Goal: Transaction & Acquisition: Purchase product/service

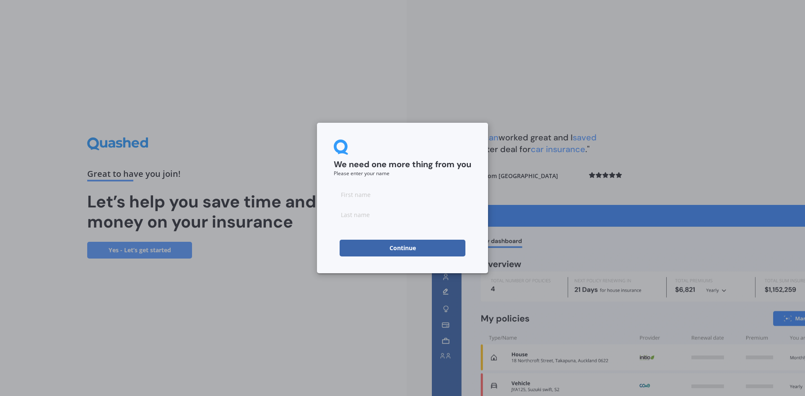
click at [349, 195] on input at bounding box center [403, 194] width 138 height 17
type input "ash"
type input "piner"
click button "Continue" at bounding box center [403, 248] width 126 height 17
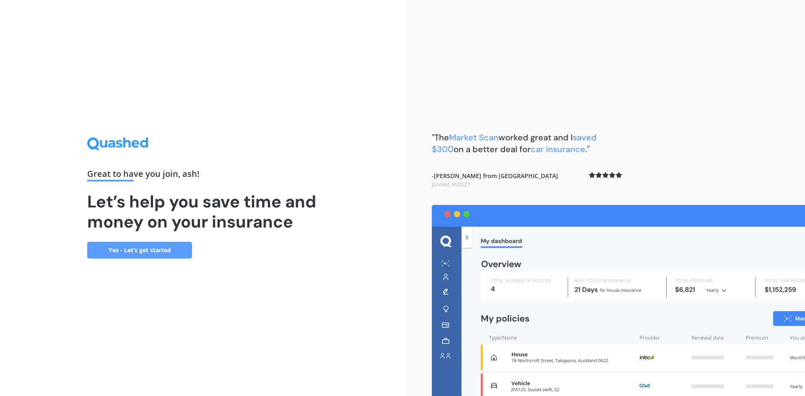
click at [161, 252] on link "Yes - Let’s get started" at bounding box center [139, 250] width 105 height 17
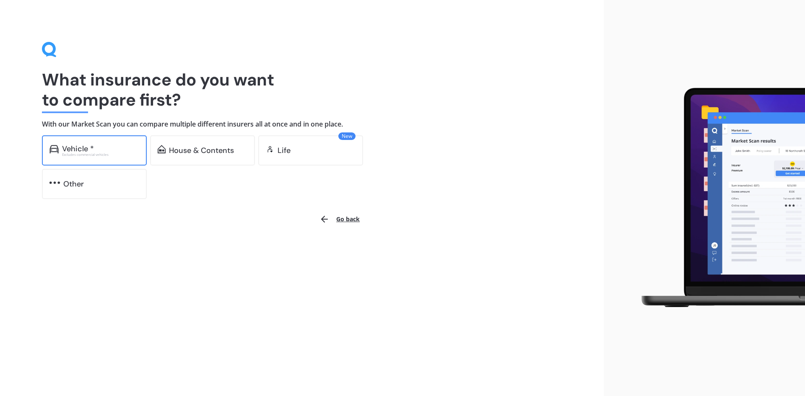
click at [104, 140] on div "Vehicle * Excludes commercial vehicles" at bounding box center [94, 150] width 105 height 30
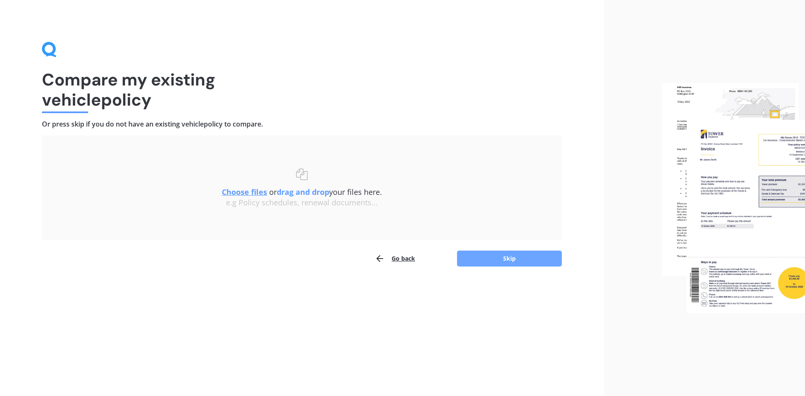
click at [498, 265] on button "Skip" at bounding box center [509, 259] width 105 height 16
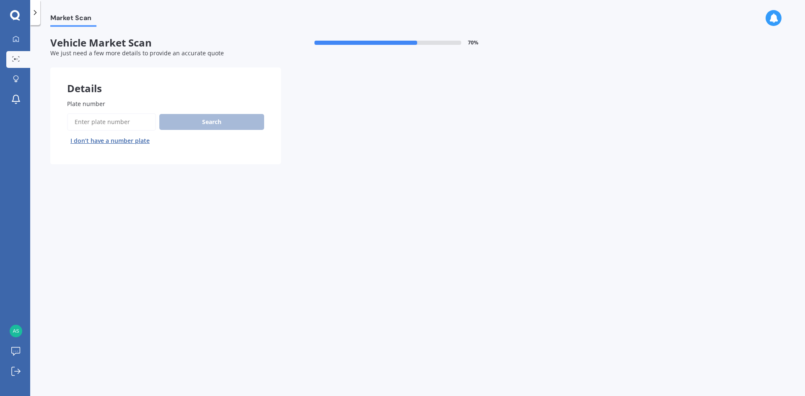
click at [110, 119] on input "Plate number" at bounding box center [111, 122] width 89 height 18
type input "kyy721"
click at [172, 127] on button "Search" at bounding box center [211, 122] width 105 height 16
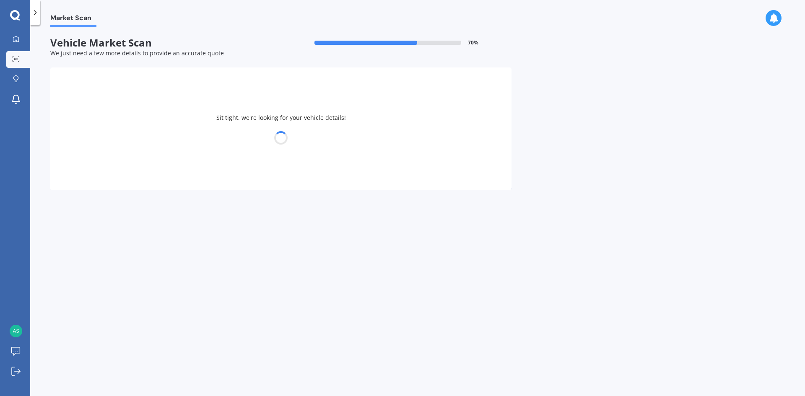
select select "HOLDEN"
select select "CAPTIVA"
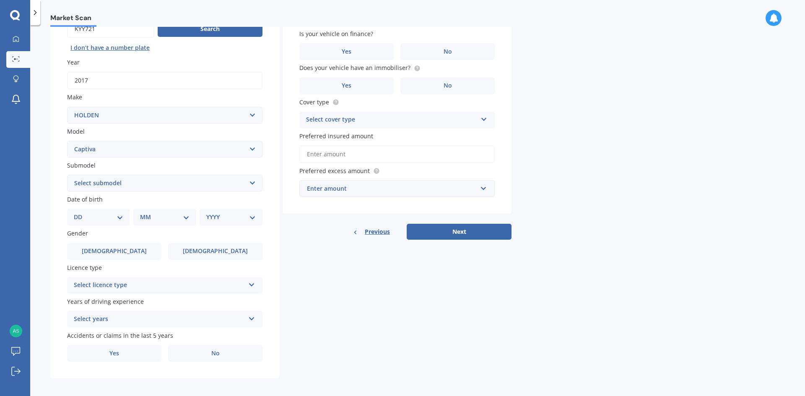
scroll to position [97, 0]
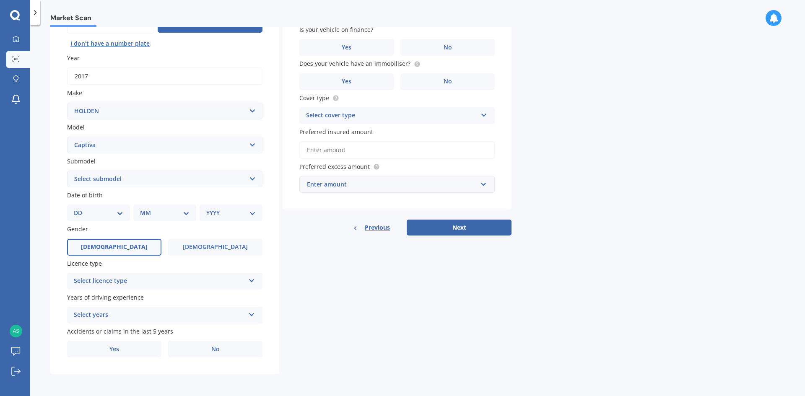
click at [130, 250] on label "Male" at bounding box center [114, 247] width 94 height 17
click at [0, 0] on input "Male" at bounding box center [0, 0] width 0 height 0
click at [142, 248] on label "Male" at bounding box center [114, 247] width 94 height 17
click at [0, 0] on input "Male" at bounding box center [0, 0] width 0 height 0
click at [114, 211] on select "DD 01 02 03 04 05 06 07 08 09 10 11 12 13 14 15 16 17 18 19 20 21 22 23 24 25 2…" at bounding box center [98, 212] width 49 height 9
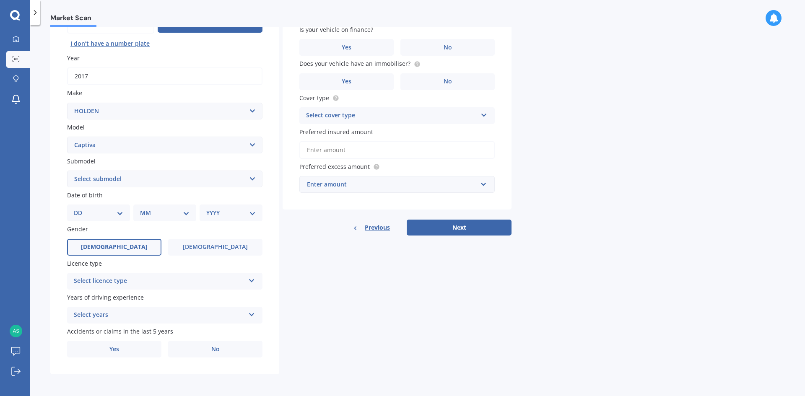
click at [227, 211] on select "YYYY 2025 2024 2023 2022 2021 2020 2019 2018 2017 2016 2015 2014 2013 2012 2011…" at bounding box center [230, 212] width 49 height 9
select select "2001"
click at [206, 208] on select "YYYY 2025 2024 2023 2022 2021 2020 2019 2018 2017 2016 2015 2014 2013 2012 2011…" at bounding box center [230, 212] width 49 height 9
click at [108, 214] on select "DD 01 02 03 04 05 06 07 08 09 10 11 12 13 14 15 16 17 18 19 20 21 22 23 24 25 2…" at bounding box center [104, 212] width 46 height 9
select select "16"
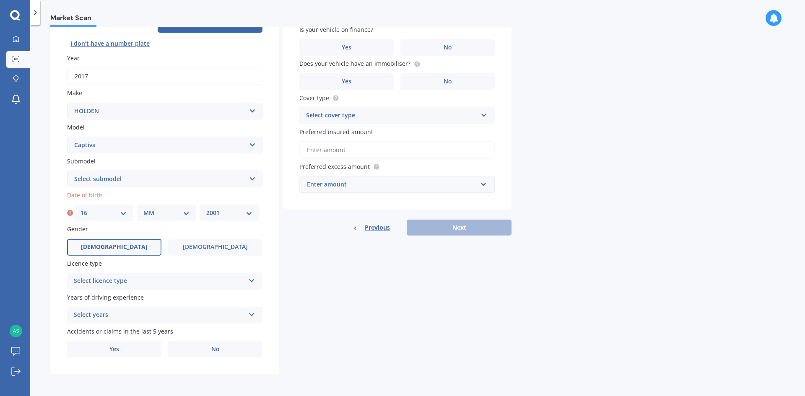
click at [81, 208] on select "DD 01 02 03 04 05 06 07 08 09 10 11 12 13 14 15 16 17 18 19 20 21 22 23 24 25 2…" at bounding box center [104, 212] width 46 height 9
click at [165, 214] on select "MM 01 02 03 04 05 06 07 08 09 10 11 12" at bounding box center [166, 212] width 46 height 9
select select "02"
click at [143, 208] on select "MM 01 02 03 04 05 06 07 08 09 10 11 12" at bounding box center [166, 212] width 46 height 9
click at [141, 282] on div "Select licence type" at bounding box center [159, 281] width 171 height 10
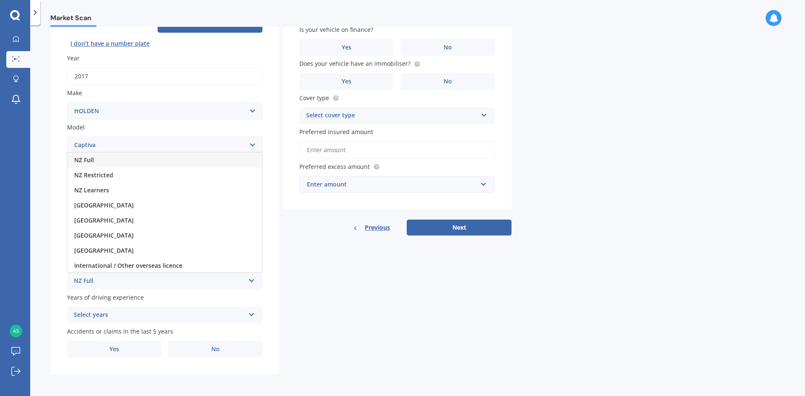
click at [109, 164] on div "NZ Full" at bounding box center [165, 160] width 195 height 15
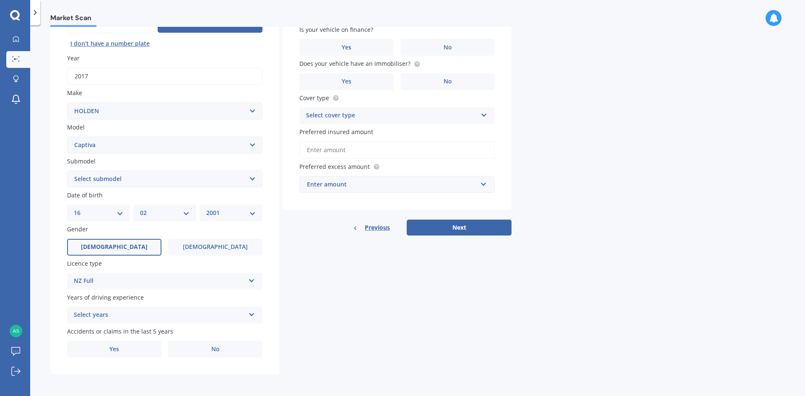
click at [138, 315] on div "Select years" at bounding box center [159, 315] width 171 height 10
click at [143, 235] on div "5 or more years" at bounding box center [165, 238] width 195 height 15
click at [200, 342] on label "No" at bounding box center [215, 349] width 94 height 17
click at [0, 0] on input "No" at bounding box center [0, 0] width 0 height 0
click at [179, 177] on select "Select submodel (All diesel) (All other) (All petrol) 5 2WD 2.4 AT 5 AWD DSL 2.…" at bounding box center [164, 179] width 195 height 17
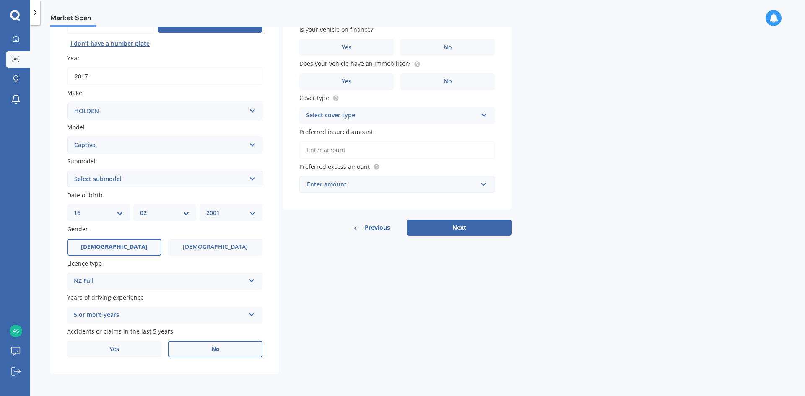
select select "(ALL PETROL)"
click at [67, 171] on select "Select submodel (All diesel) (All other) (All petrol) 5 2WD 2.4 AT 5 AWD DSL 2.…" at bounding box center [164, 179] width 195 height 17
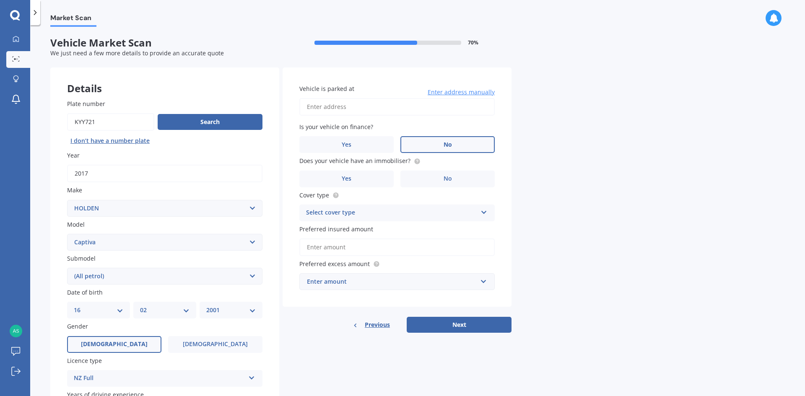
click at [416, 148] on label "No" at bounding box center [447, 144] width 94 height 17
click at [0, 0] on input "No" at bounding box center [0, 0] width 0 height 0
click at [369, 182] on label "Yes" at bounding box center [346, 179] width 94 height 17
click at [0, 0] on input "Yes" at bounding box center [0, 0] width 0 height 0
click at [385, 217] on div "Select cover type" at bounding box center [391, 213] width 171 height 10
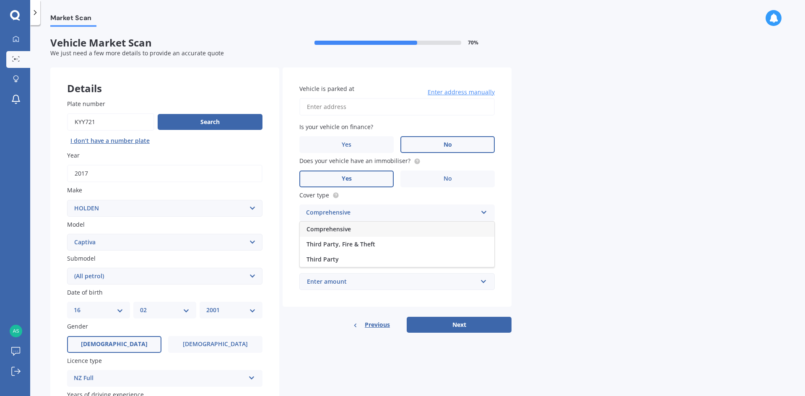
click at [385, 230] on div "Comprehensive" at bounding box center [397, 229] width 195 height 15
click at [402, 251] on input "Preferred insured amount" at bounding box center [396, 248] width 195 height 18
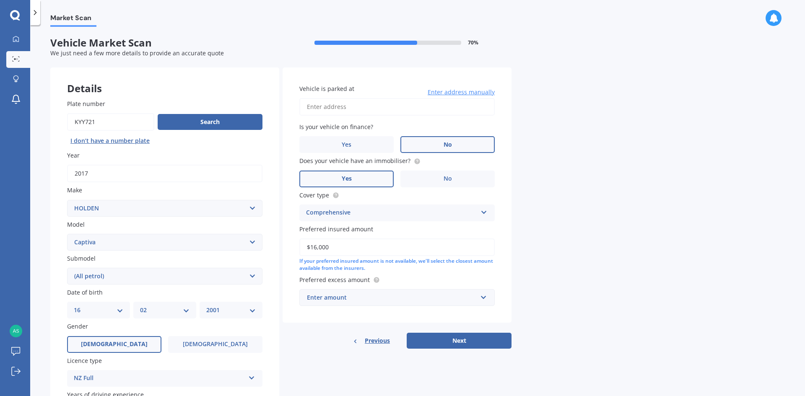
type input "$16,000"
click at [394, 295] on div "Enter amount" at bounding box center [392, 297] width 170 height 9
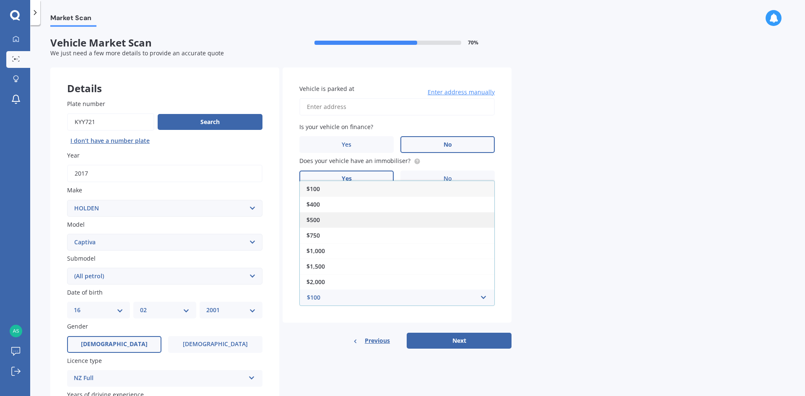
click at [390, 219] on div "$500" at bounding box center [397, 220] width 195 height 16
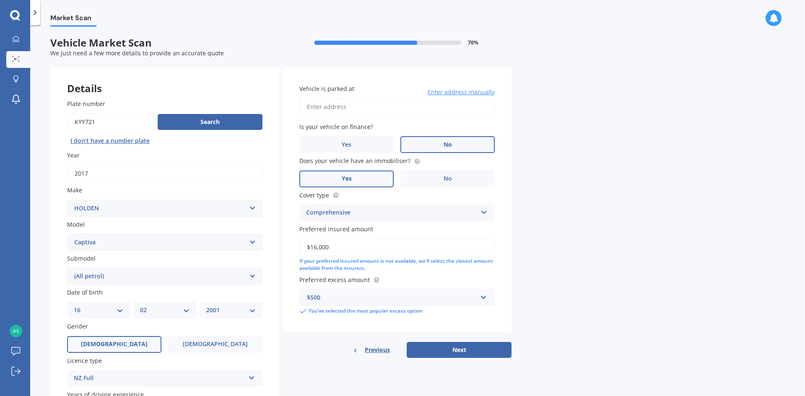
click at [353, 113] on input "Vehicle is parked at" at bounding box center [396, 107] width 195 height 18
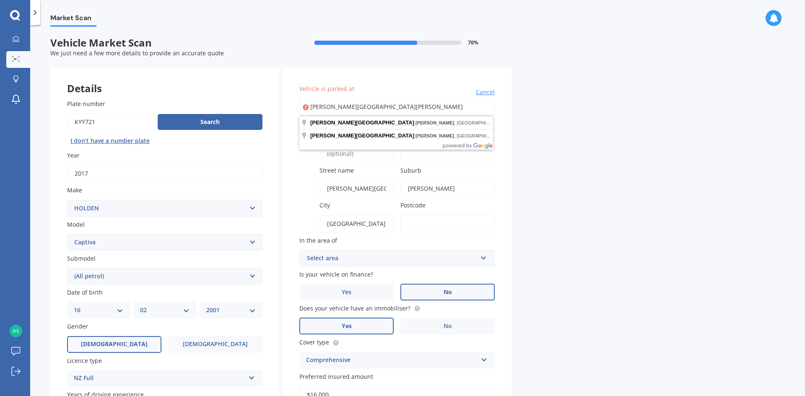
click at [434, 107] on input "Burnham Road, Burnham" at bounding box center [396, 107] width 195 height 18
type input "Burnham Road, Burnha"
type input "B"
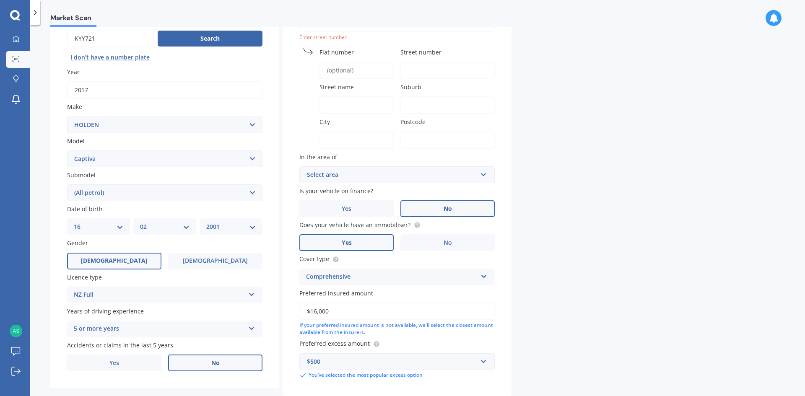
scroll to position [84, 0]
click at [357, 205] on label "Yes" at bounding box center [346, 208] width 94 height 17
click at [0, 0] on input "Yes" at bounding box center [0, 0] width 0 height 0
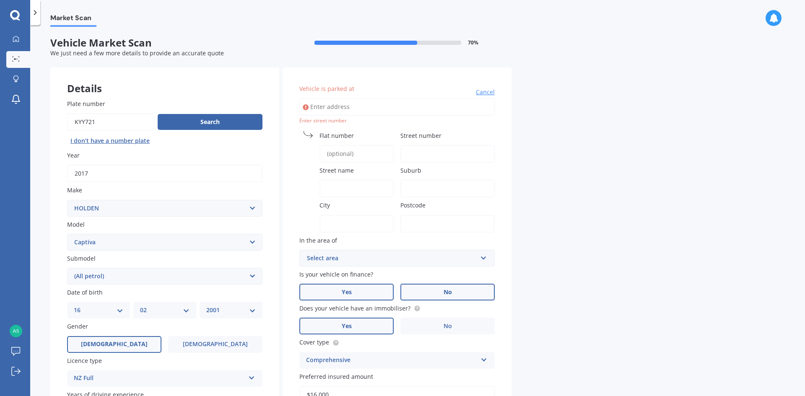
scroll to position [0, 0]
click at [392, 265] on input "text" at bounding box center [394, 258] width 188 height 16
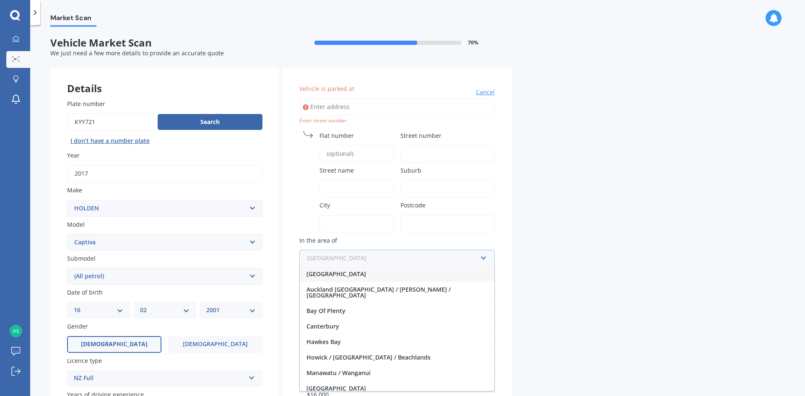
click at [482, 257] on input "text" at bounding box center [394, 258] width 188 height 16
click at [326, 322] on span "Canterbury" at bounding box center [323, 326] width 33 height 8
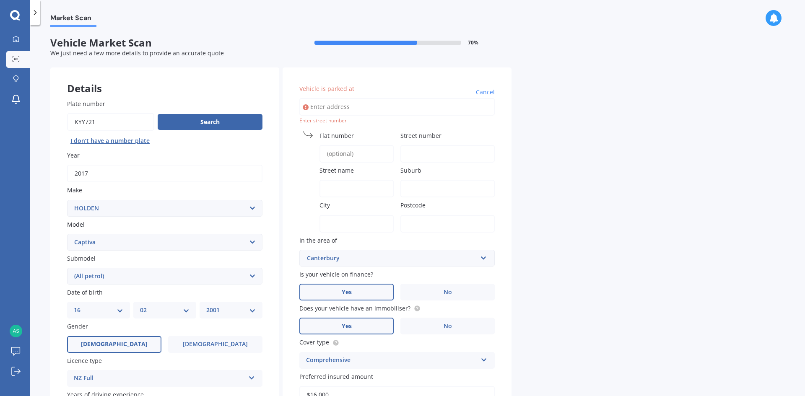
click at [380, 114] on input "Vehicle is parked at" at bounding box center [396, 107] width 195 height 18
type input "202 Otipua Road"
type input "202"
type input "7910"
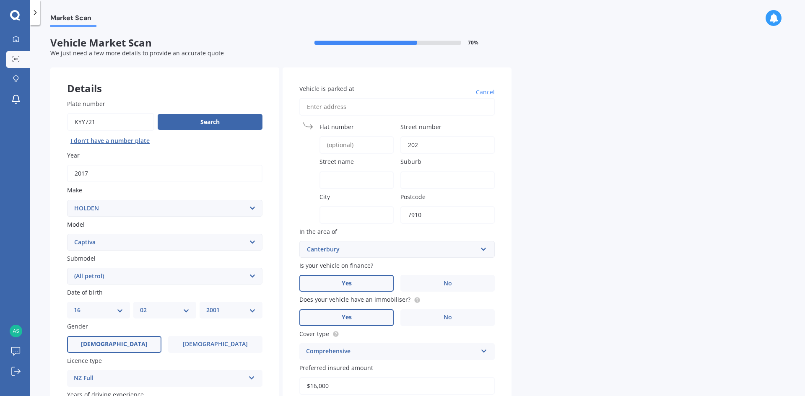
click at [368, 111] on input "Vehicle is parked at" at bounding box center [396, 107] width 195 height 18
type input "202 Otipua Road"
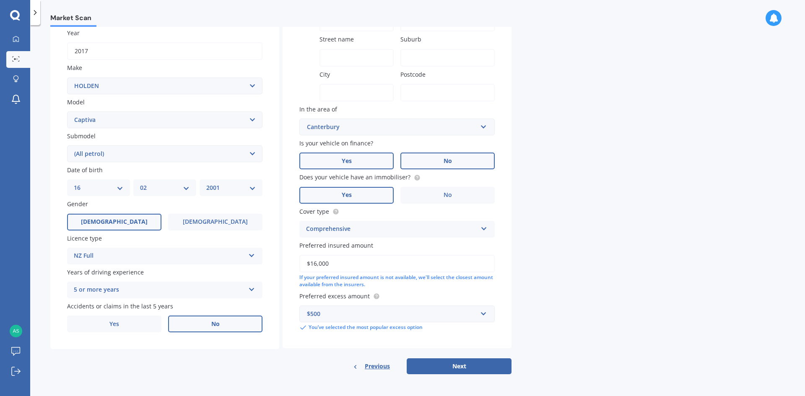
scroll to position [122, 0]
click at [460, 365] on button "Next" at bounding box center [459, 367] width 105 height 16
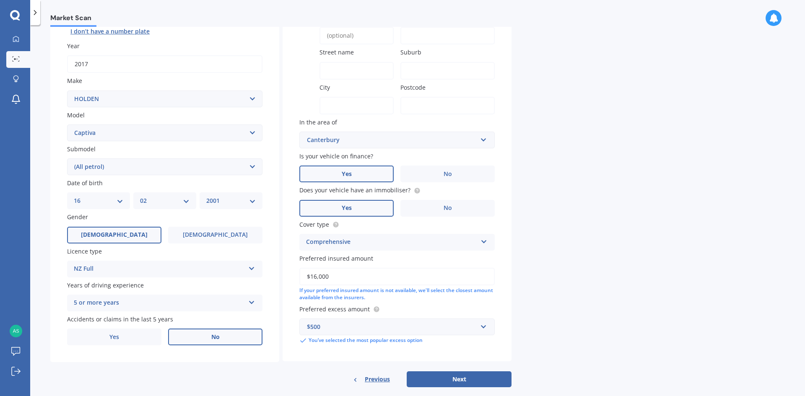
scroll to position [0, 0]
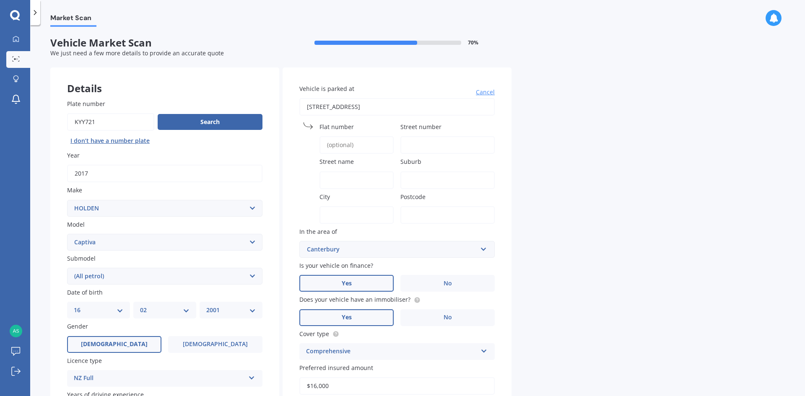
click at [434, 148] on input "Street number" at bounding box center [447, 145] width 94 height 18
type input "202"
click at [322, 105] on input "Vehicle is parked at" at bounding box center [396, 107] width 195 height 18
type input "202 Otipua Road"
type input "7910"
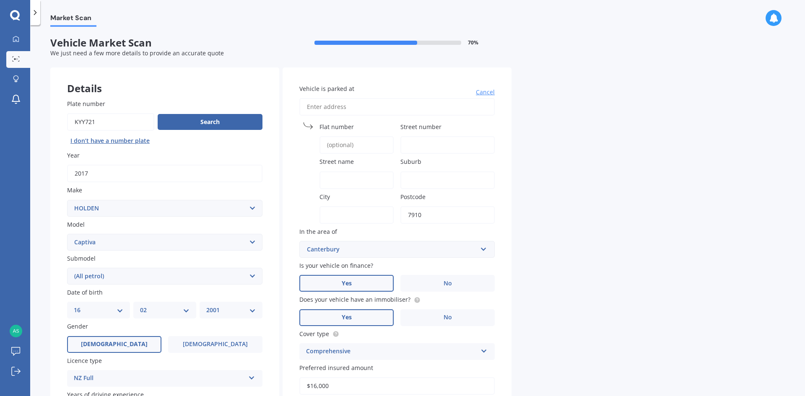
click at [344, 110] on input "Vehicle is parked at" at bounding box center [396, 107] width 195 height 18
type input "202 Otipua Road"
type input "202"
click at [365, 104] on input "Vehicle is parked at" at bounding box center [396, 107] width 195 height 18
type input "202 Otipua Road"
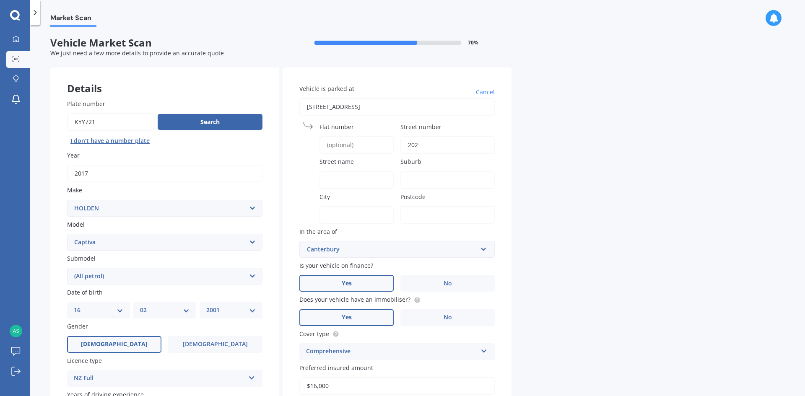
type input "7910"
click at [410, 140] on input "Street number" at bounding box center [447, 145] width 94 height 18
type input "202"
click at [354, 104] on input "Vehicle is parked at" at bounding box center [396, 107] width 195 height 18
type input "o"
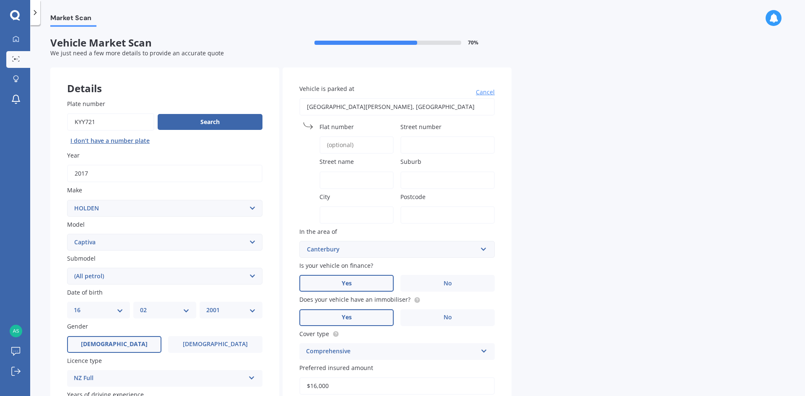
type input "Otipua Road, Watlington, Timaru 7910"
type input "Otipua Road"
type input "Watlington"
type input "Canterbury Region"
type input "7910"
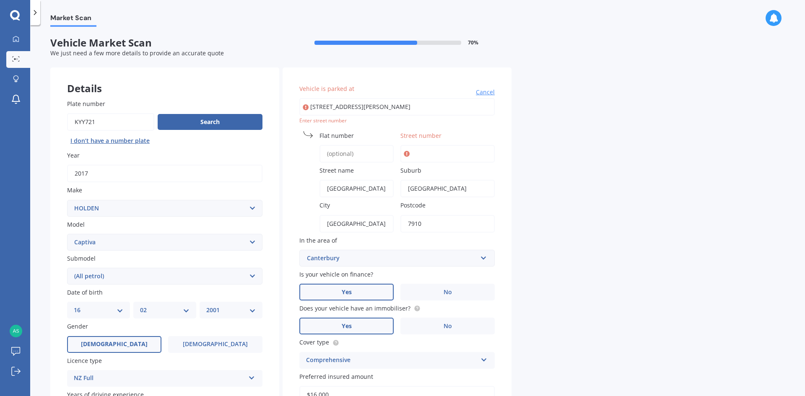
click at [458, 156] on input "Street number" at bounding box center [447, 154] width 94 height 18
type input "2"
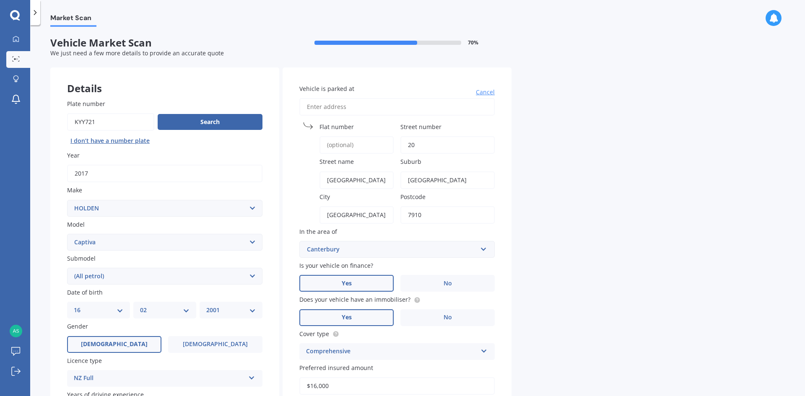
type input "202"
type input "202 Otipua Road"
type input "7910"
click at [434, 140] on input "Street number" at bounding box center [447, 145] width 94 height 18
type input "202"
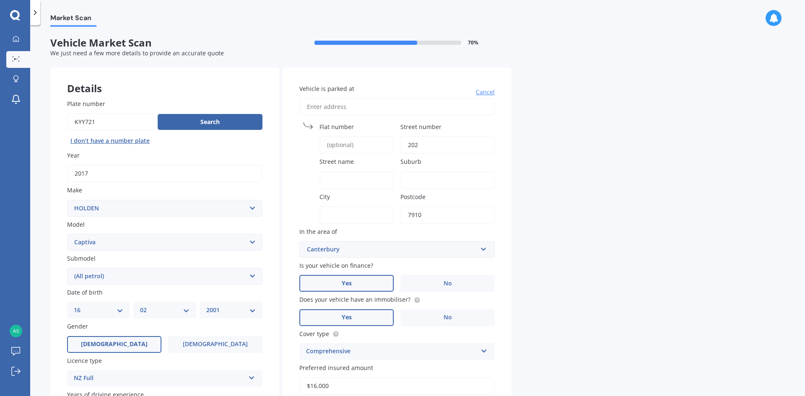
click at [491, 135] on div "Street number 202" at bounding box center [447, 137] width 94 height 31
click at [368, 185] on input "Street name" at bounding box center [357, 181] width 74 height 18
type input "Otipua Road"
type input "202 Otipua Road"
click at [369, 179] on input "Street name" at bounding box center [357, 181] width 74 height 18
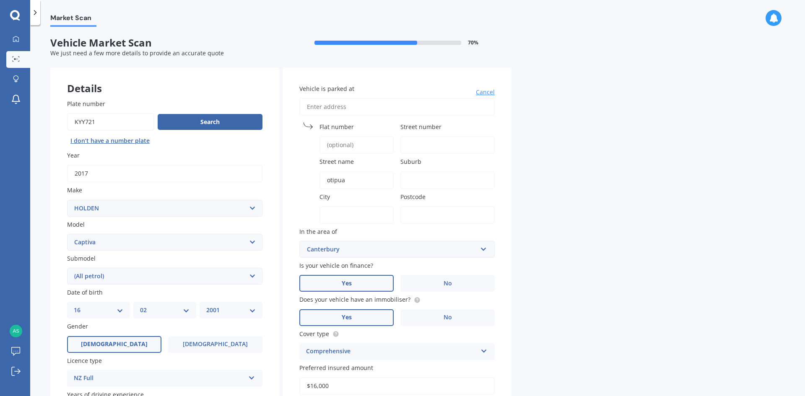
type input "otipua"
click at [422, 142] on input "Street number" at bounding box center [447, 145] width 94 height 18
type input "202"
click at [415, 213] on input "Postcode" at bounding box center [447, 215] width 94 height 18
type input "7910"
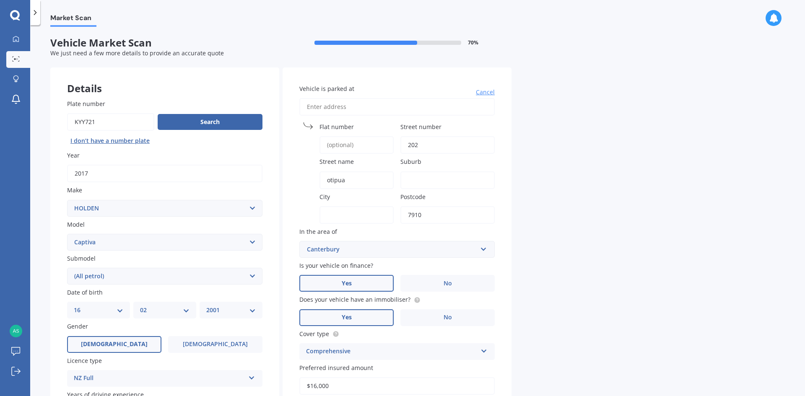
click at [429, 174] on input "Suburb" at bounding box center [447, 181] width 94 height 18
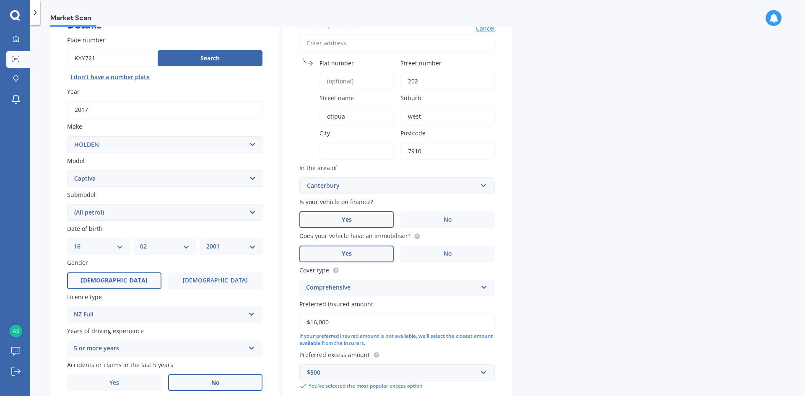
scroll to position [65, 0]
type input "west"
click at [363, 328] on input "$16,000" at bounding box center [396, 322] width 195 height 18
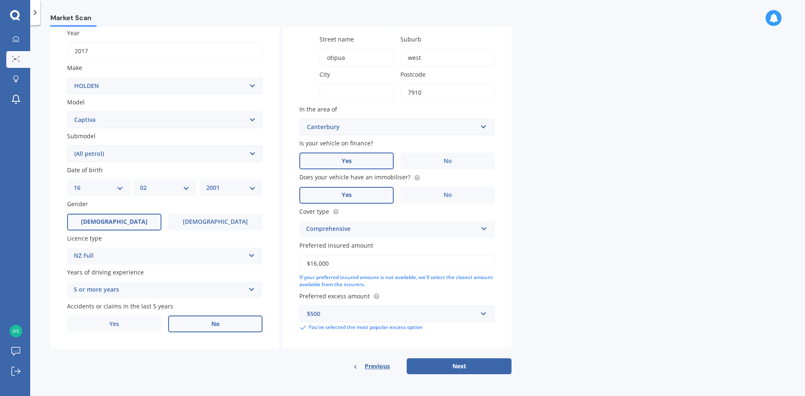
scroll to position [0, 0]
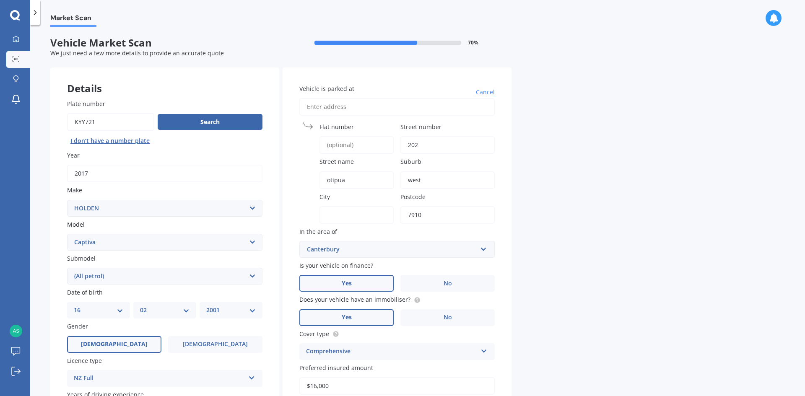
click at [357, 212] on input "City" at bounding box center [357, 215] width 74 height 18
type input "Timaru"
type input "202 Otipua Road"
click at [563, 234] on div "Market Scan Vehicle Market Scan 70 % We just need a few more details to provide…" at bounding box center [417, 212] width 775 height 371
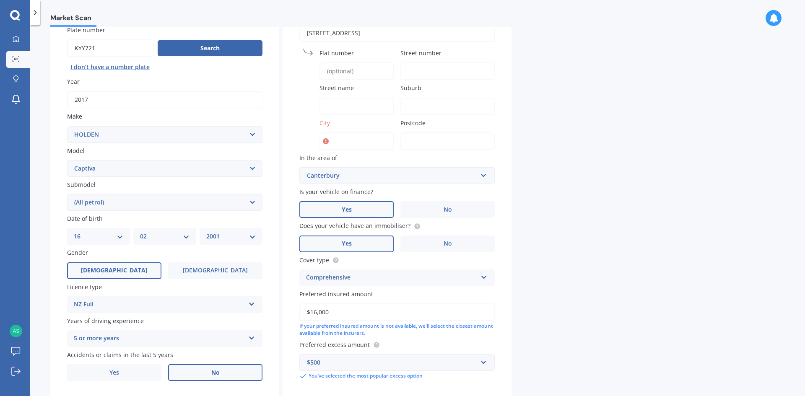
scroll to position [74, 0]
click at [384, 140] on input "City" at bounding box center [357, 141] width 74 height 18
click at [382, 309] on input "$16,000" at bounding box center [396, 312] width 195 height 18
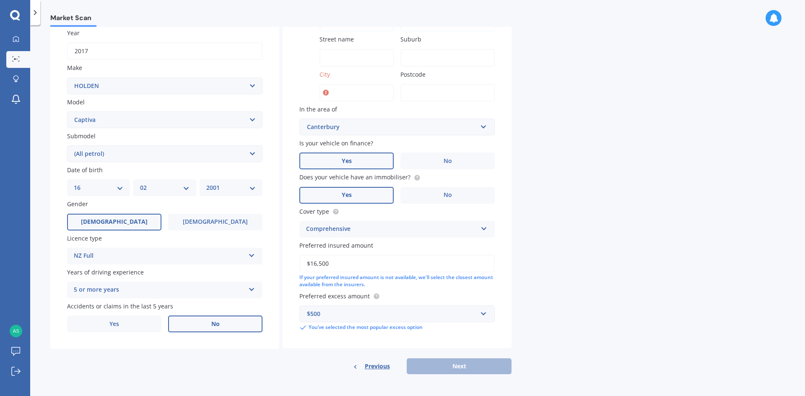
type input "$16,500"
click at [478, 366] on div "Previous Next" at bounding box center [397, 367] width 229 height 16
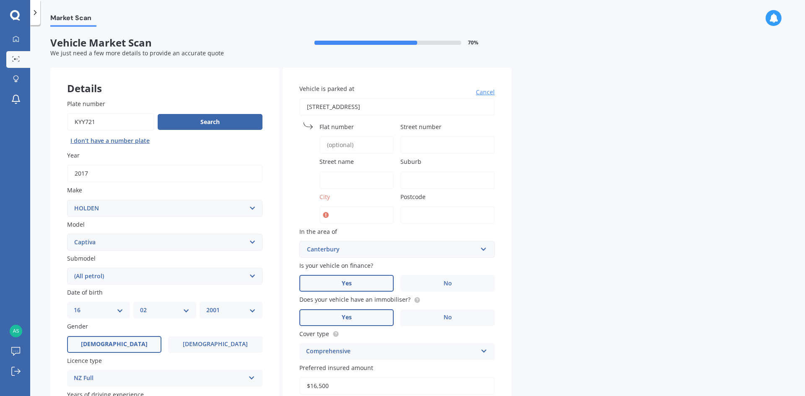
click at [379, 213] on input "City" at bounding box center [357, 215] width 74 height 18
type input "timaru"
click at [508, 208] on div "Vehicle is parked at Cancel Flat number Street number Street name Suburb City t…" at bounding box center [397, 269] width 229 height 403
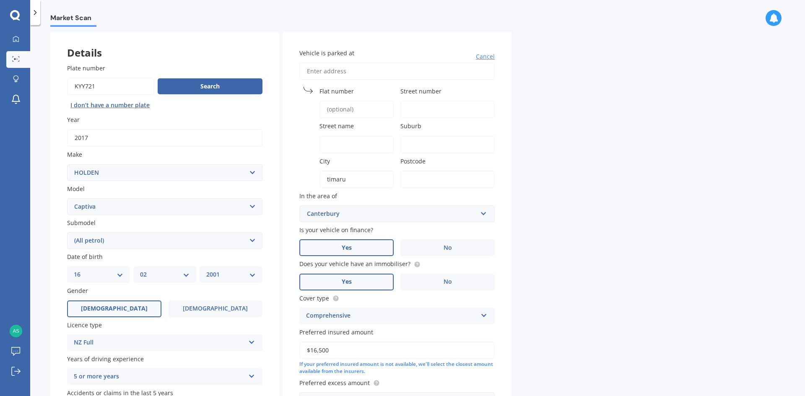
scroll to position [122, 0]
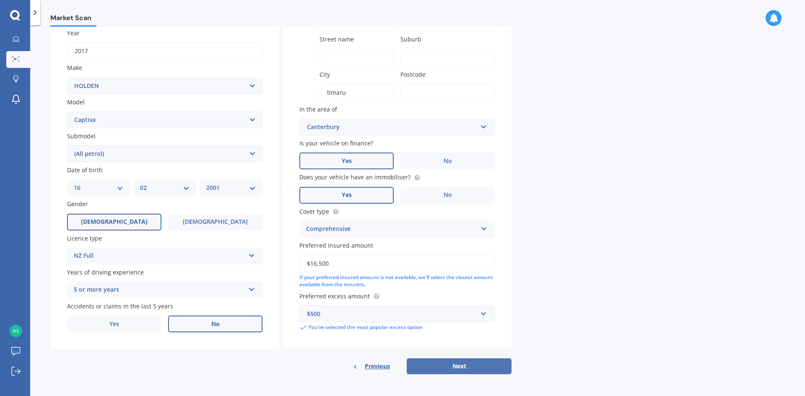
click at [439, 371] on button "Next" at bounding box center [459, 367] width 105 height 16
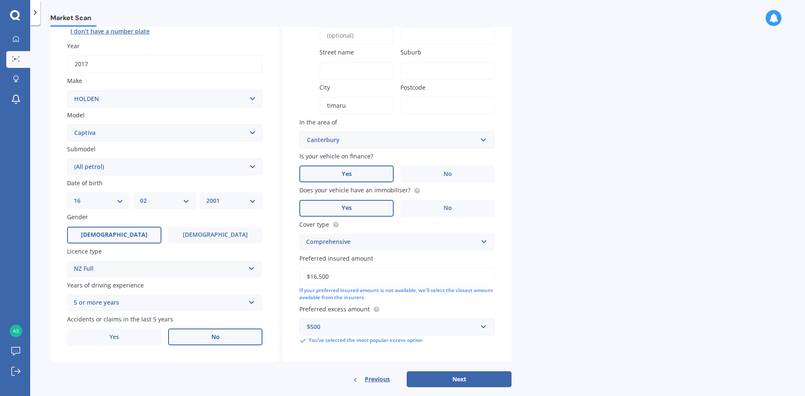
scroll to position [0, 0]
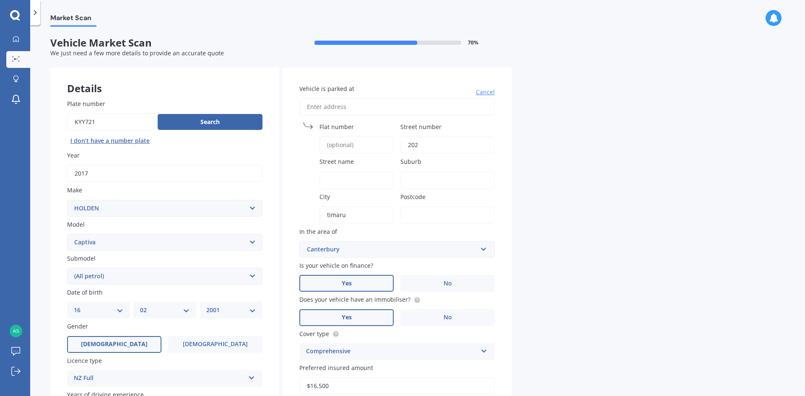
type input "202"
click at [355, 175] on input "Street name" at bounding box center [357, 181] width 74 height 18
type input "otipua"
click at [476, 177] on input "Suburb" at bounding box center [447, 181] width 94 height 18
type input "street"
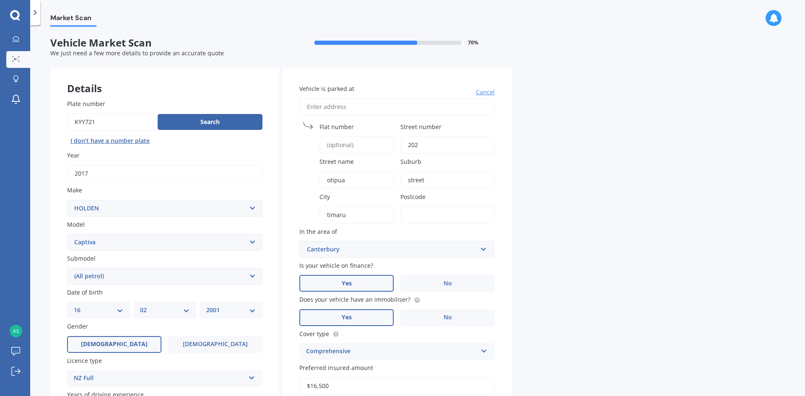
click at [445, 211] on input "Postcode" at bounding box center [447, 215] width 94 height 18
type input "7910"
click at [532, 207] on div "Market Scan Vehicle Market Scan 70 % We just need a few more details to provide…" at bounding box center [417, 212] width 775 height 371
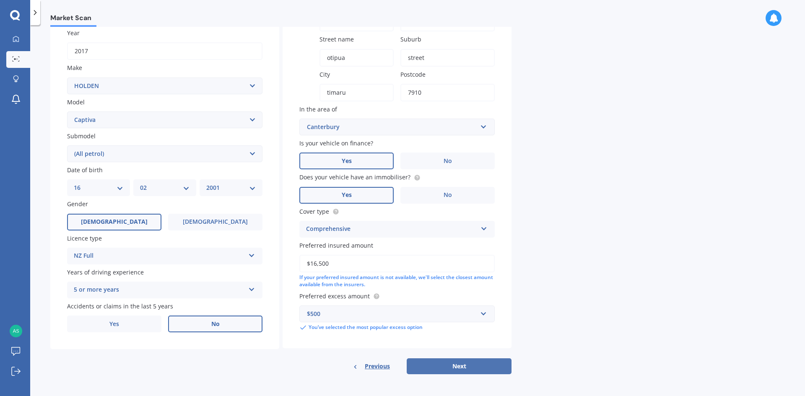
click at [449, 369] on button "Next" at bounding box center [459, 367] width 105 height 16
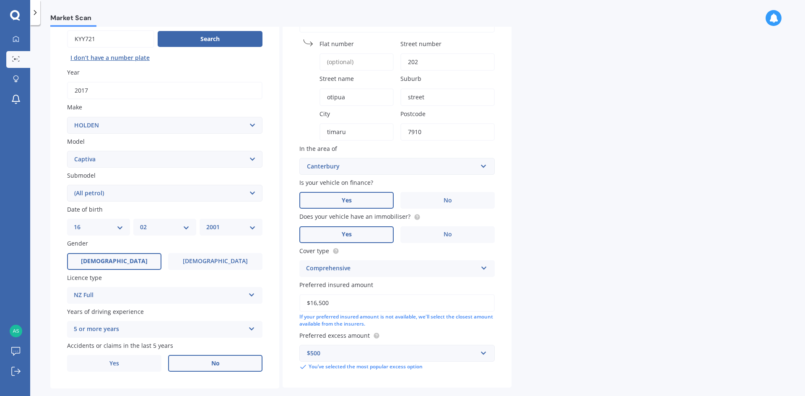
select select "16"
select select "02"
select select "2001"
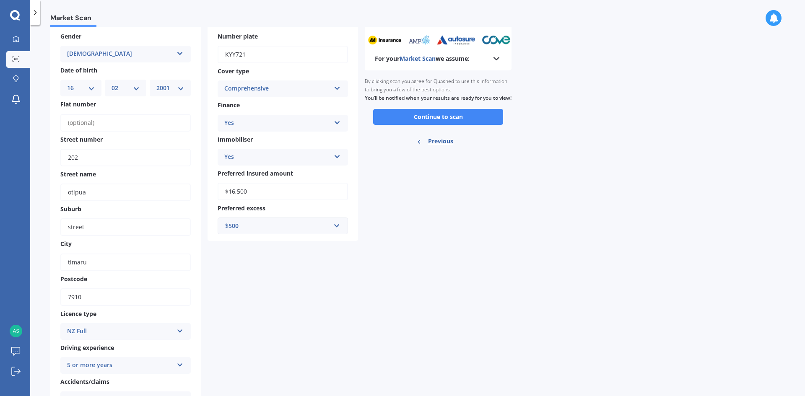
scroll to position [0, 0]
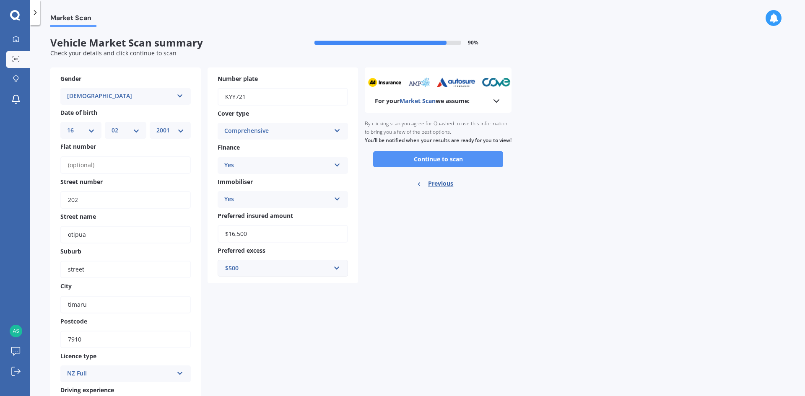
click at [432, 164] on button "Continue to scan" at bounding box center [438, 159] width 130 height 16
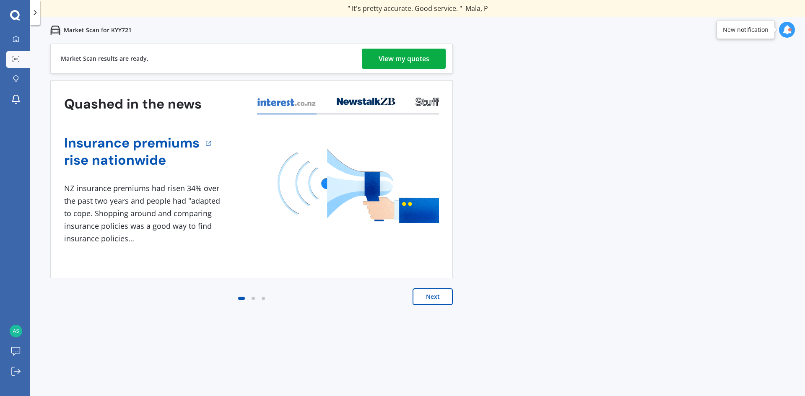
click at [400, 60] on div "View my quotes" at bounding box center [404, 59] width 51 height 20
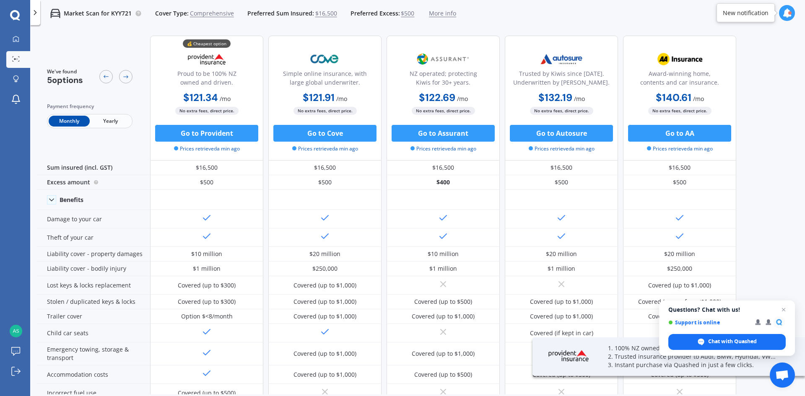
click at [103, 121] on span "Yearly" at bounding box center [110, 121] width 41 height 11
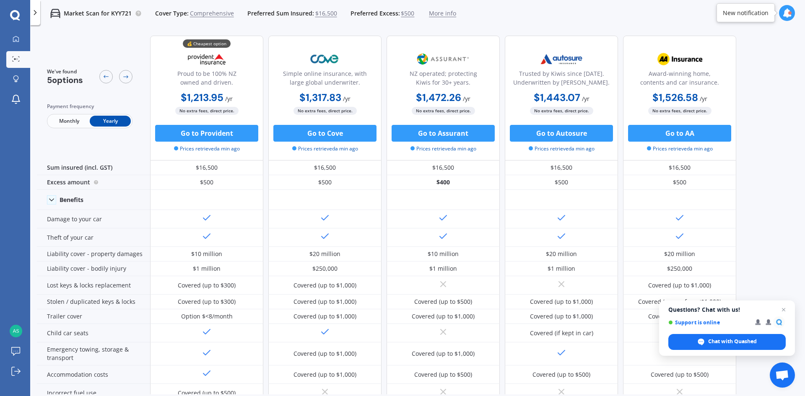
click at [8, 16] on div at bounding box center [15, 15] width 30 height 11
click at [15, 14] on icon at bounding box center [15, 15] width 10 height 11
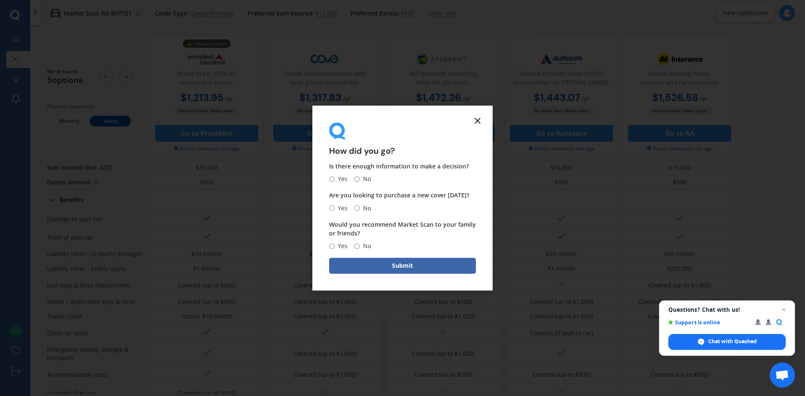
click at [480, 119] on line at bounding box center [477, 120] width 5 height 5
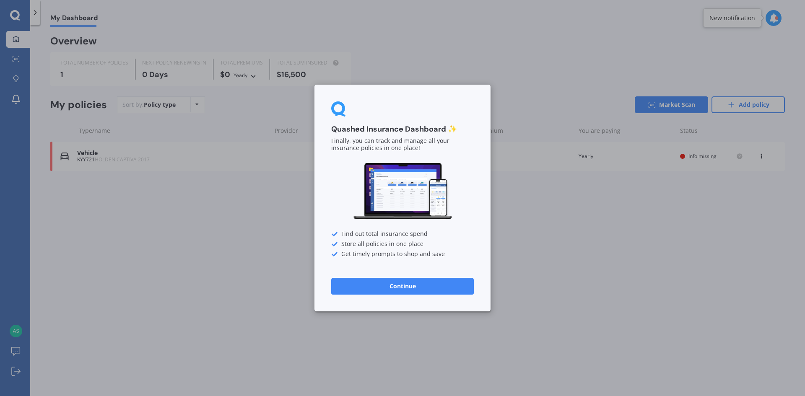
click at [392, 36] on div "Quashed Insurance Dashboard ✨ Finally, you can track and manage all your insura…" at bounding box center [402, 198] width 805 height 396
click at [362, 286] on button "Continue" at bounding box center [402, 286] width 143 height 17
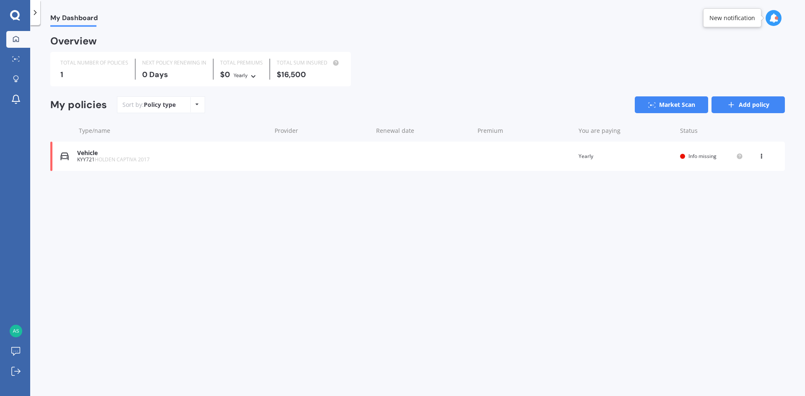
click at [752, 103] on link "Add policy" at bounding box center [748, 104] width 73 height 17
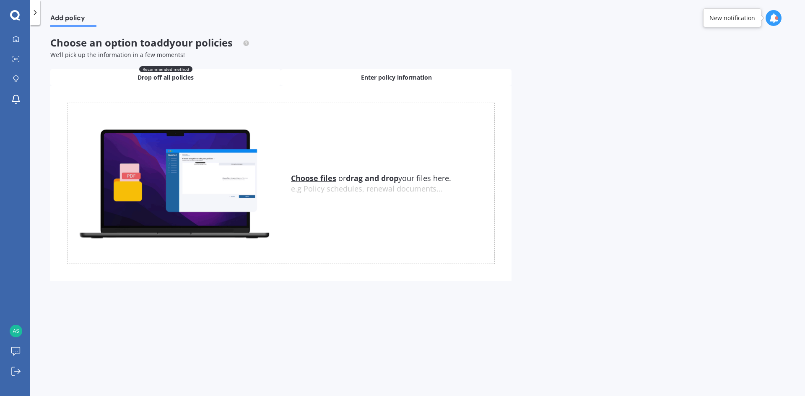
click at [391, 85] on div "Enter policy information" at bounding box center [396, 77] width 231 height 17
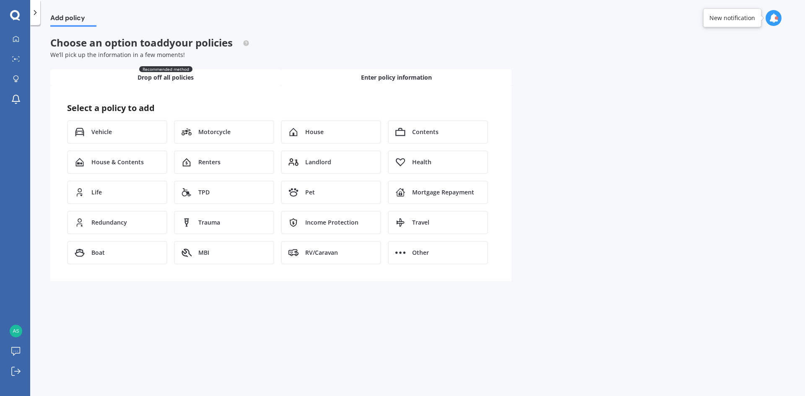
click at [198, 81] on div "Recommended method Drop off all policies" at bounding box center [165, 77] width 231 height 17
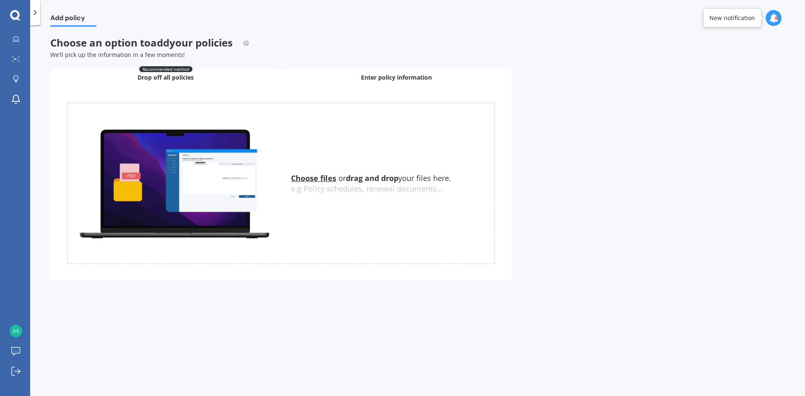
click at [331, 75] on div "Enter policy information" at bounding box center [396, 77] width 231 height 17
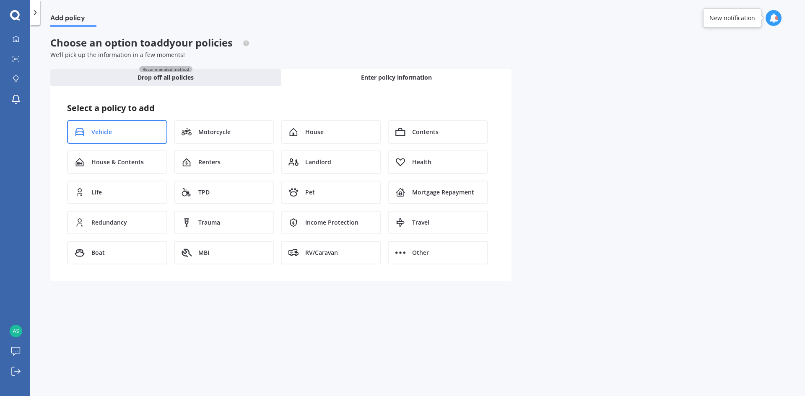
click at [134, 127] on div "Vehicle" at bounding box center [117, 131] width 100 height 23
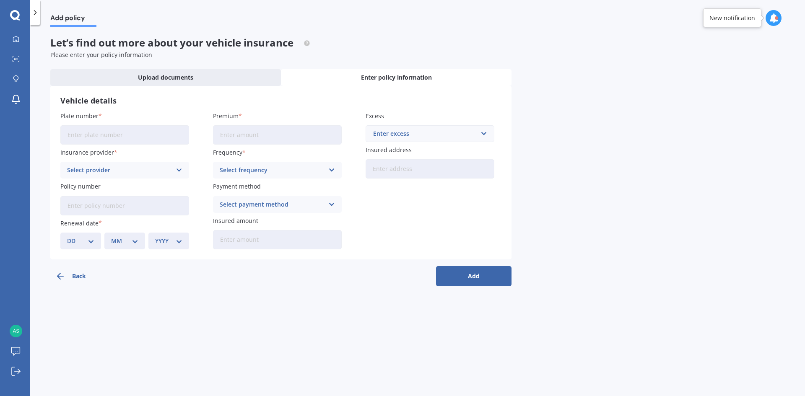
click at [97, 133] on input "Plate number" at bounding box center [124, 134] width 129 height 19
type input "PRF377"
click at [119, 201] on input "Policy number" at bounding box center [124, 205] width 129 height 19
type input "MPC002179661"
click at [248, 143] on input "Premium" at bounding box center [277, 134] width 129 height 19
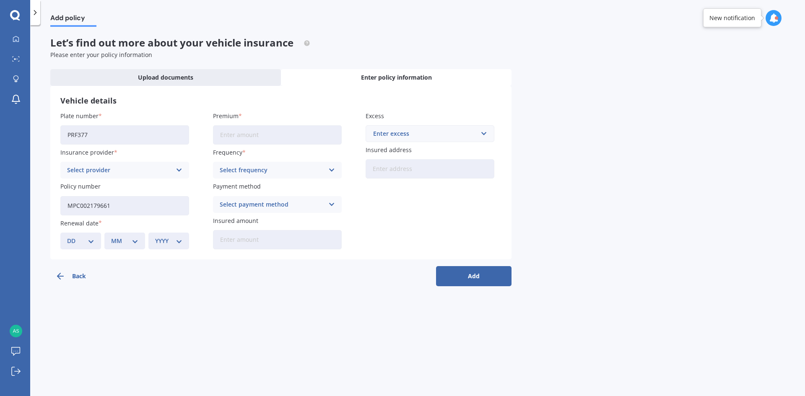
type input "$1,142.76"
click at [393, 172] on input "Insured address" at bounding box center [430, 168] width 129 height 19
type input "202 Otipua RoadTimaru 7910"
click at [423, 134] on div "Enter excess" at bounding box center [425, 133] width 104 height 9
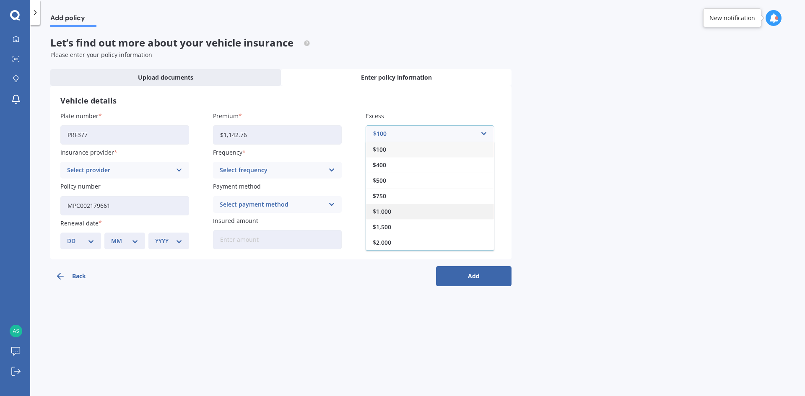
click at [398, 213] on div "$1,000" at bounding box center [430, 212] width 128 height 16
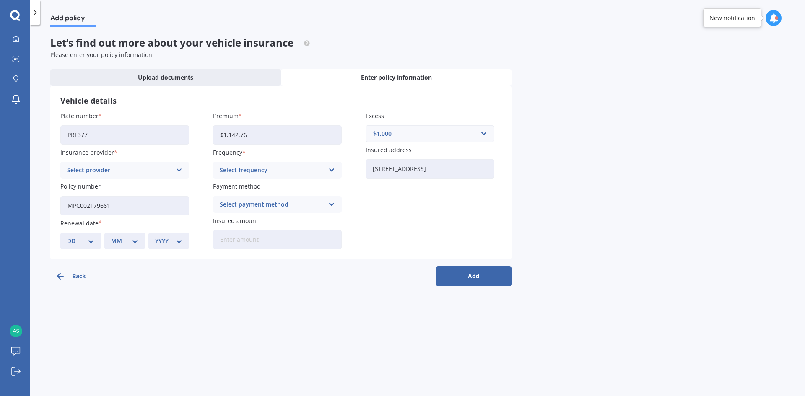
click at [325, 175] on div "Select frequency Yearly Six-Monthly Quarterly Monthly Fortnightly Weekly" at bounding box center [277, 170] width 129 height 17
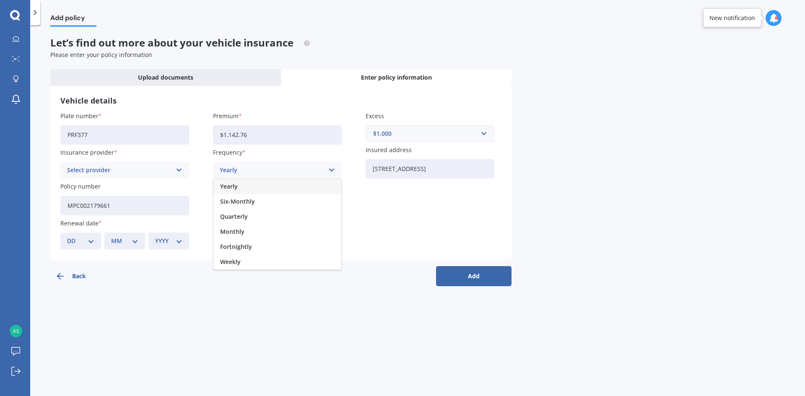
click at [311, 191] on div "Yearly" at bounding box center [277, 186] width 128 height 15
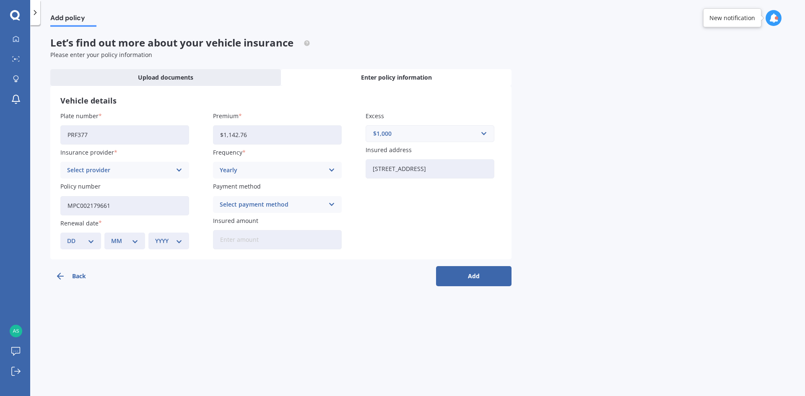
click at [320, 203] on div "Select payment method" at bounding box center [272, 204] width 104 height 9
click at [302, 216] on div "Direct debit - bank account" at bounding box center [277, 220] width 128 height 15
click at [248, 244] on input "Insured amount" at bounding box center [277, 239] width 129 height 19
type input "$12,000"
click at [93, 241] on select "DD 01 02 03 04 05 06 07 08 09 10 11 12 13 14 15 16 17 18 19 20 21 22 23 24 25 2…" at bounding box center [80, 241] width 27 height 9
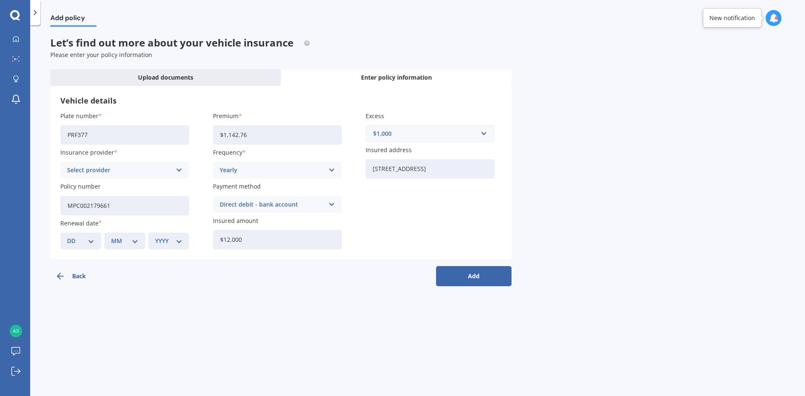
select select "31"
click at [67, 237] on select "DD 01 02 03 04 05 06 07 08 09 10 11 12 13 14 15 16 17 18 19 20 21 22 23 24 25 2…" at bounding box center [80, 241] width 27 height 9
click at [114, 240] on select "MM 01 02 03 04 05 06 07 08 09 10 11 12" at bounding box center [124, 241] width 27 height 9
click at [115, 240] on select "MM 01 02 03 04 05 06 07 08 09 10 11 12" at bounding box center [124, 241] width 27 height 9
select select "03"
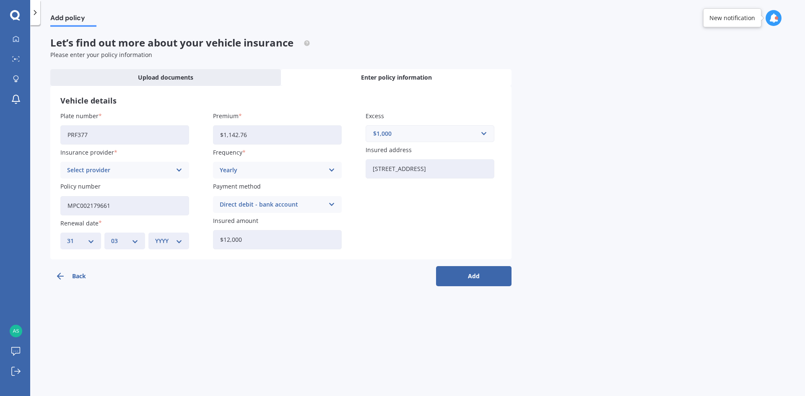
click at [111, 237] on select "MM 01 02 03 04 05 06 07 08 09 10 11 12" at bounding box center [124, 241] width 27 height 9
click at [167, 247] on div "YYYY 2027 2026 2025 2024 2023 2022 2021 2020 2019 2018 2017 2016 2015 2014 2013…" at bounding box center [168, 241] width 41 height 17
click at [178, 245] on select "YYYY 2027 2026 2025 2024 2023 2022 2021 2020 2019 2018 2017 2016 2015 2014 2013…" at bounding box center [168, 241] width 27 height 9
select select "2004"
click at [155, 237] on select "YYYY 2027 2026 2025 2024 2023 2022 2021 2020 2019 2018 2017 2016 2015 2014 2013…" at bounding box center [168, 241] width 27 height 9
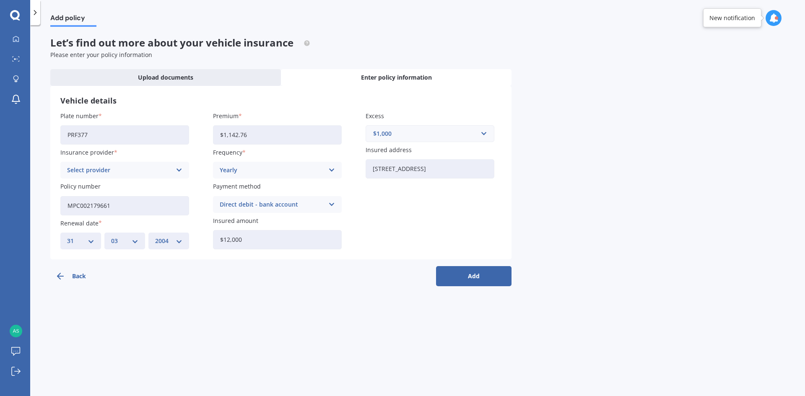
click at [459, 270] on button "Add" at bounding box center [473, 276] width 75 height 20
click at [92, 170] on div "Select provider" at bounding box center [121, 170] width 100 height 9
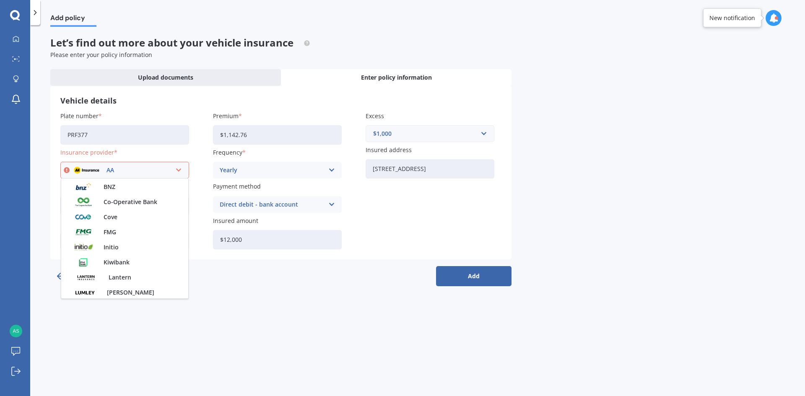
scroll to position [135, 0]
click at [117, 220] on span "Cove" at bounding box center [111, 218] width 14 height 6
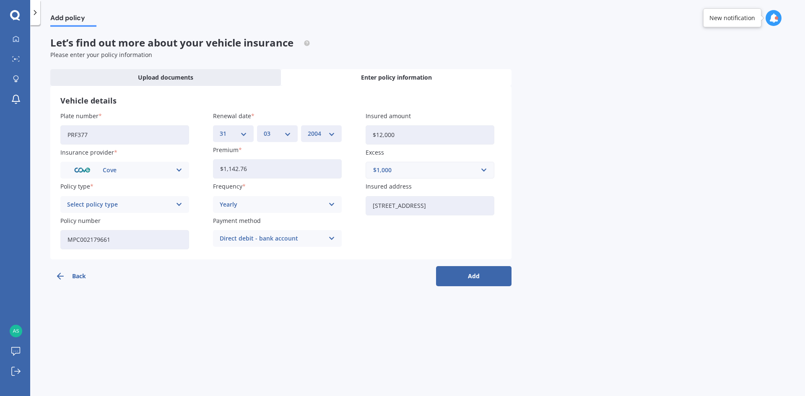
click at [458, 271] on button "Add" at bounding box center [473, 276] width 75 height 20
click at [160, 201] on div "Select policy type" at bounding box center [121, 204] width 100 height 9
click at [154, 220] on div "Comprehensive" at bounding box center [124, 220] width 127 height 15
click at [463, 275] on button "Add" at bounding box center [473, 276] width 75 height 20
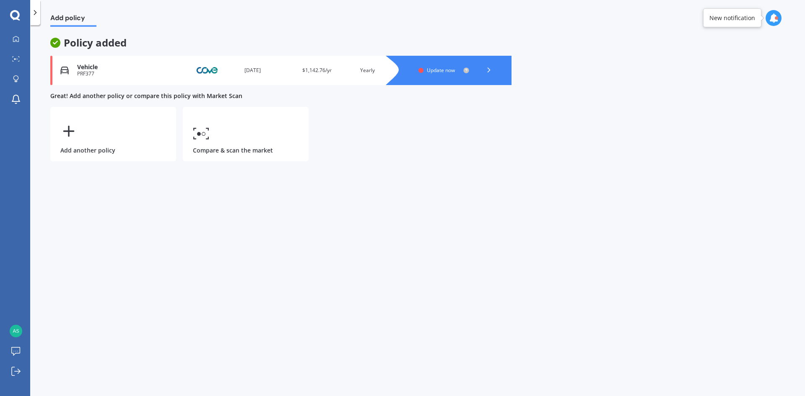
click at [458, 68] on div "Update now" at bounding box center [443, 71] width 33 height 6
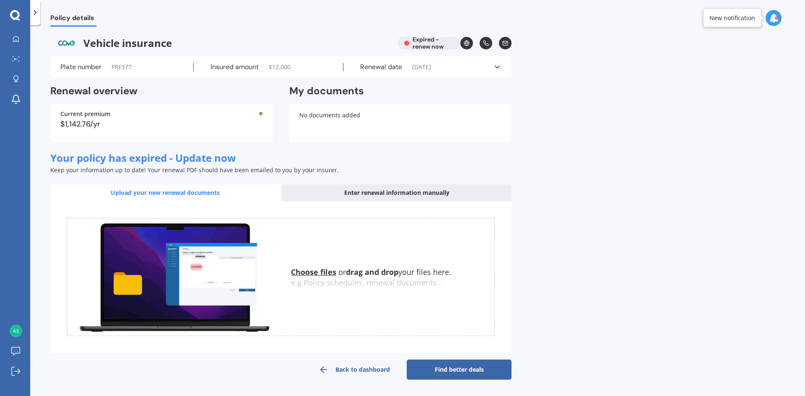
click at [456, 368] on link "Find better deals" at bounding box center [459, 370] width 105 height 20
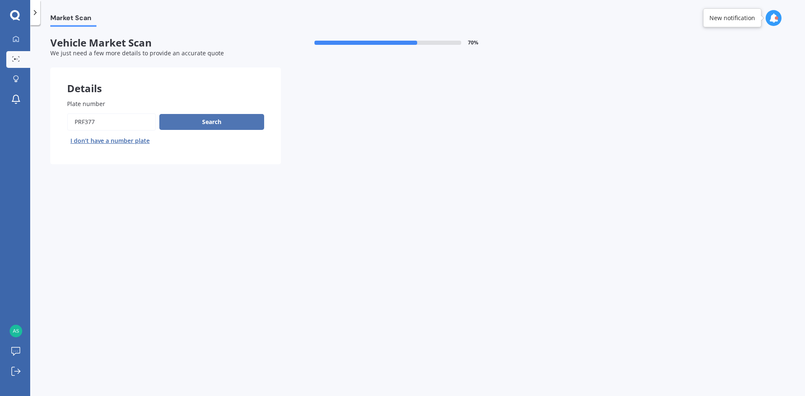
click at [240, 116] on button "Search" at bounding box center [211, 122] width 105 height 16
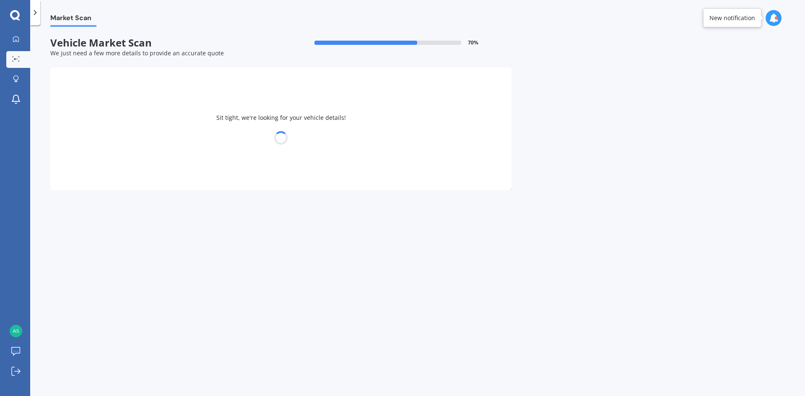
select select "TOYOTA"
select select "AQUA"
select select "16"
select select "02"
select select "2001"
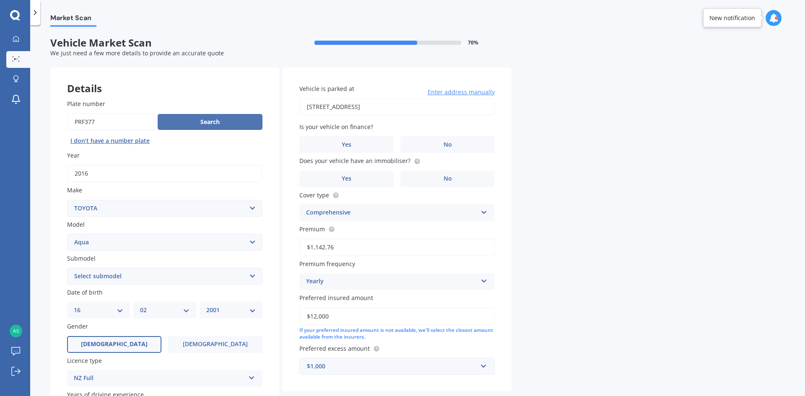
click at [203, 119] on button "Search" at bounding box center [210, 122] width 105 height 16
click at [110, 317] on div "DD 01 02 03 04 05 06 07 08 09 10 11 12 13 14 15 16 17 18 19 20 21 22 23 24 25 2…" at bounding box center [98, 310] width 63 height 17
click at [418, 144] on label "No" at bounding box center [447, 144] width 94 height 17
click at [0, 0] on input "No" at bounding box center [0, 0] width 0 height 0
click at [343, 187] on div "Vehicle is parked at 202 Otipua RoadTimaru 7910 Enter address manually Is your …" at bounding box center [397, 230] width 229 height 325
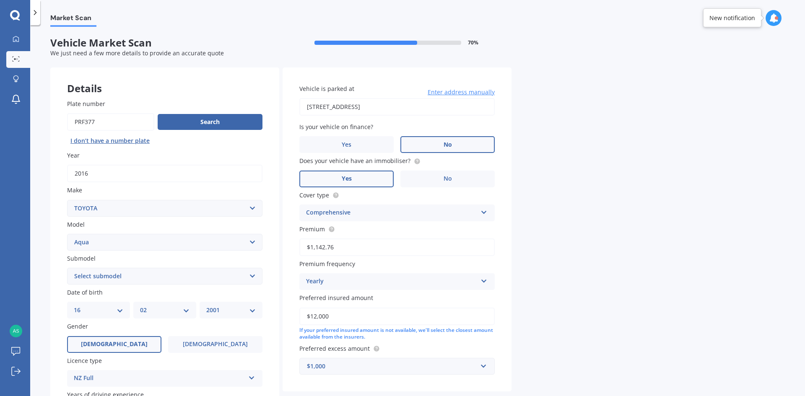
click at [344, 187] on label "Yes" at bounding box center [346, 179] width 94 height 17
click at [0, 0] on input "Yes" at bounding box center [0, 0] width 0 height 0
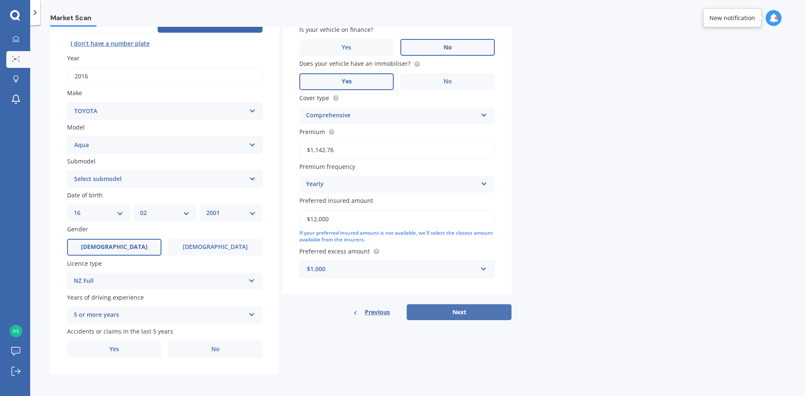
click at [465, 314] on button "Next" at bounding box center [459, 312] width 105 height 16
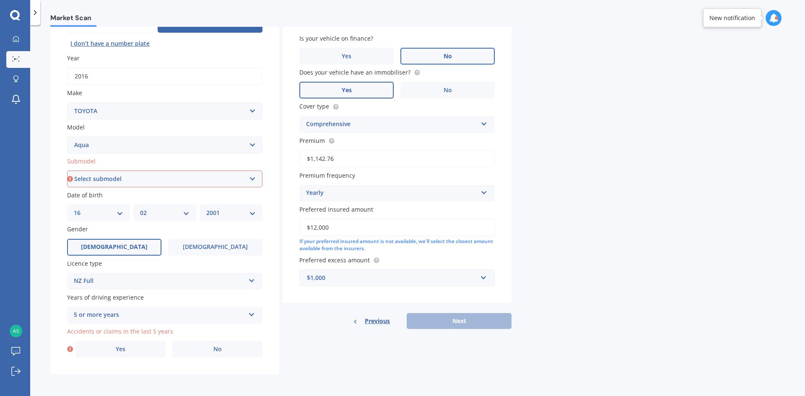
click at [244, 181] on select "Select submodel (All Other) Hatchback Hybrid" at bounding box center [164, 179] width 195 height 17
select select "HATCHBACK"
click at [67, 171] on select "Select submodel (All Other) Hatchback Hybrid" at bounding box center [164, 179] width 195 height 17
click at [141, 350] on label "Yes" at bounding box center [120, 349] width 90 height 17
click at [0, 0] on input "Yes" at bounding box center [0, 0] width 0 height 0
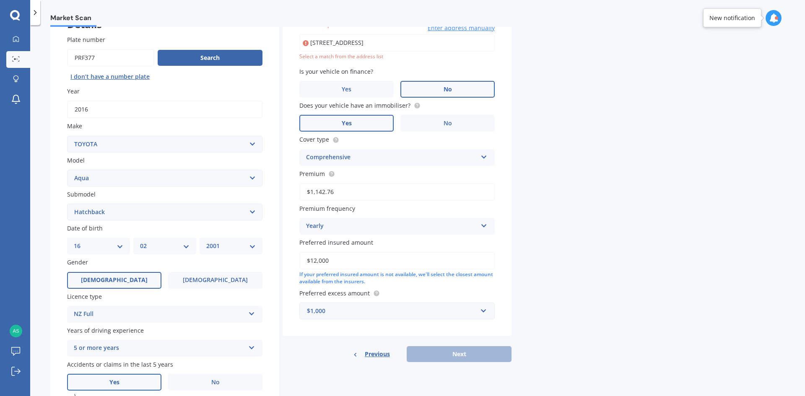
scroll to position [57, 0]
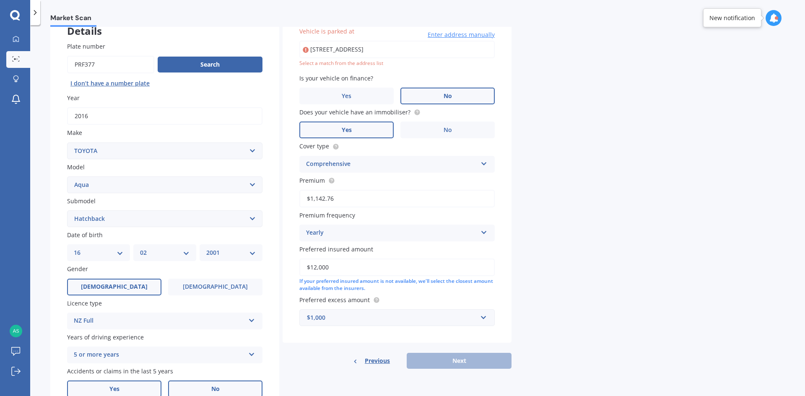
click at [200, 386] on label "No" at bounding box center [215, 389] width 94 height 17
click at [0, 0] on input "No" at bounding box center [0, 0] width 0 height 0
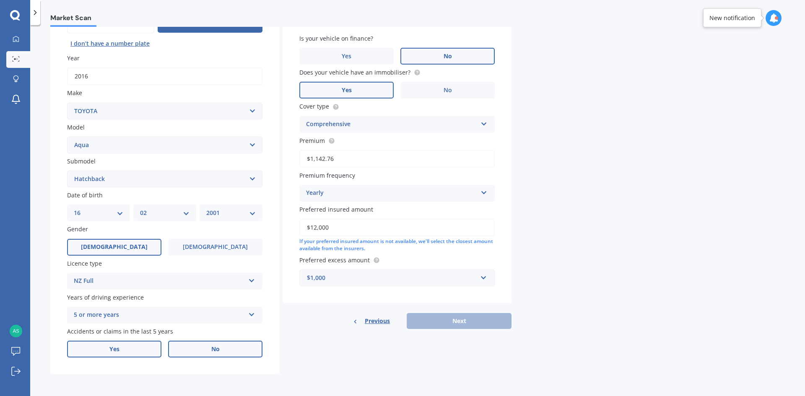
click at [126, 352] on label "Yes" at bounding box center [114, 349] width 94 height 17
click at [0, 0] on input "Yes" at bounding box center [0, 0] width 0 height 0
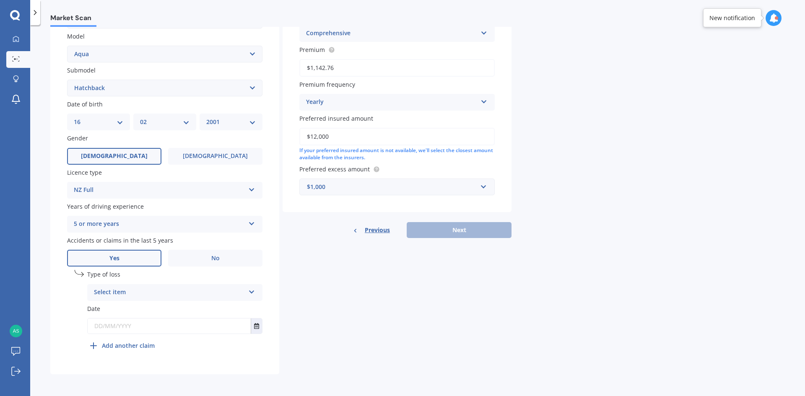
click at [160, 291] on div "Select item" at bounding box center [169, 293] width 151 height 10
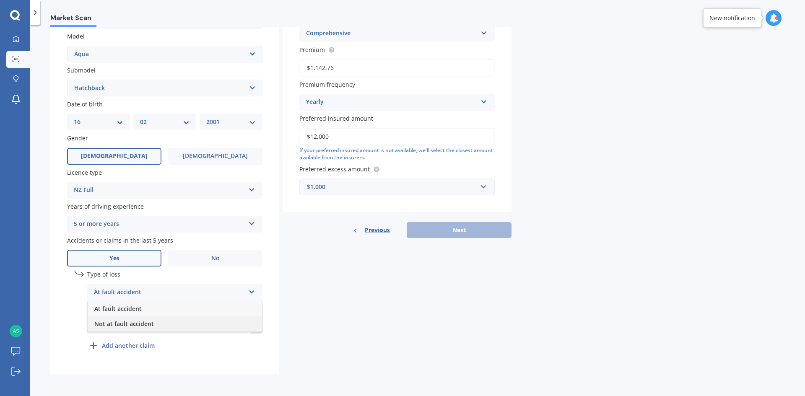
click at [171, 324] on div "Not at fault accident" at bounding box center [175, 324] width 174 height 15
click at [255, 325] on icon "Select date" at bounding box center [256, 326] width 5 height 6
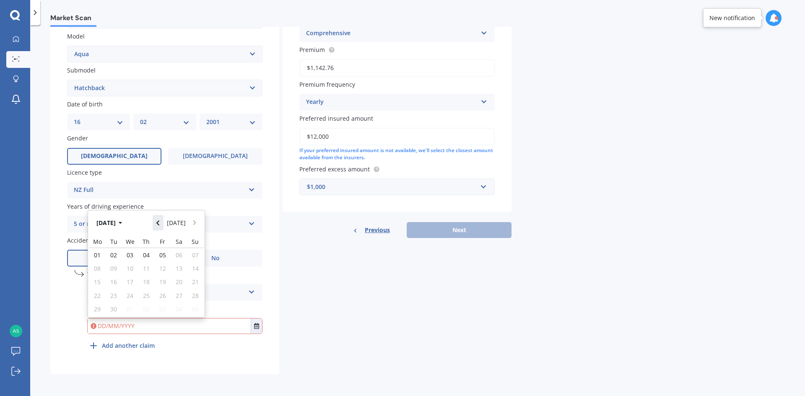
click at [160, 220] on icon "Navigate back" at bounding box center [158, 223] width 4 height 6
click at [160, 220] on icon "Navigate back" at bounding box center [158, 221] width 4 height 6
click at [160, 220] on icon "Navigate back" at bounding box center [158, 223] width 4 height 6
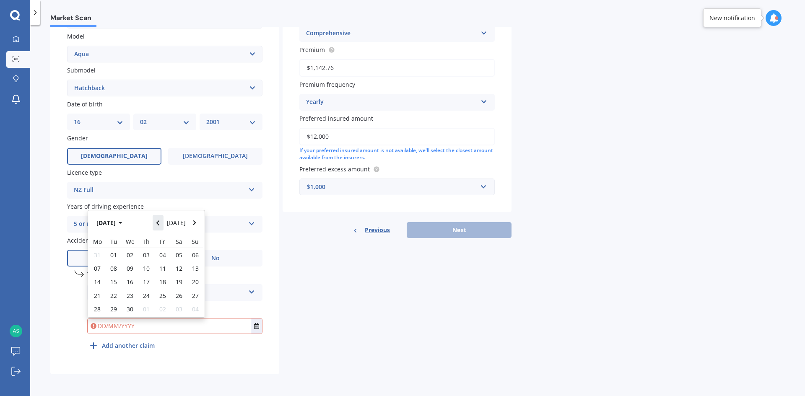
click at [160, 220] on icon "Navigate back" at bounding box center [158, 223] width 4 height 6
click at [160, 220] on icon "Navigate back" at bounding box center [158, 221] width 4 height 6
click at [160, 220] on icon "Navigate back" at bounding box center [158, 223] width 4 height 6
click at [195, 227] on button "Navigate forward" at bounding box center [194, 222] width 11 height 15
click at [160, 224] on icon "Navigate back" at bounding box center [158, 223] width 4 height 6
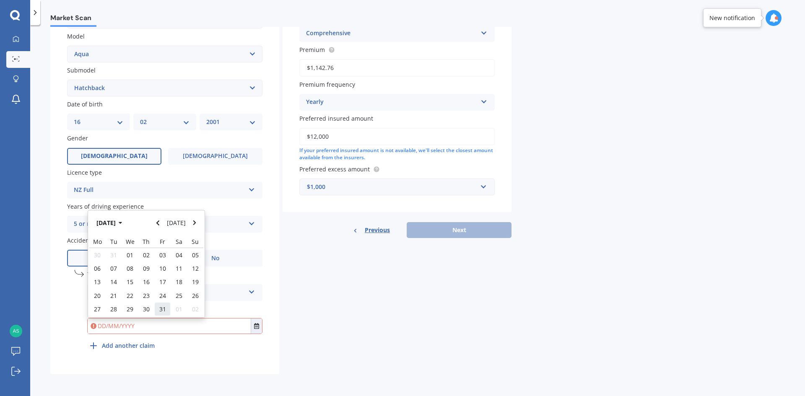
click at [161, 308] on span "31" at bounding box center [162, 309] width 7 height 8
type input "31/01/2025"
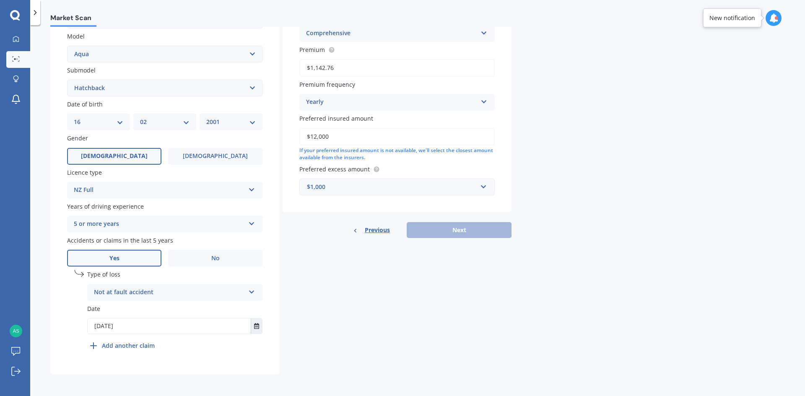
click at [379, 259] on div "Details Plate number Search I don’t have a number plate Year 2016 Make Select m…" at bounding box center [280, 126] width 461 height 495
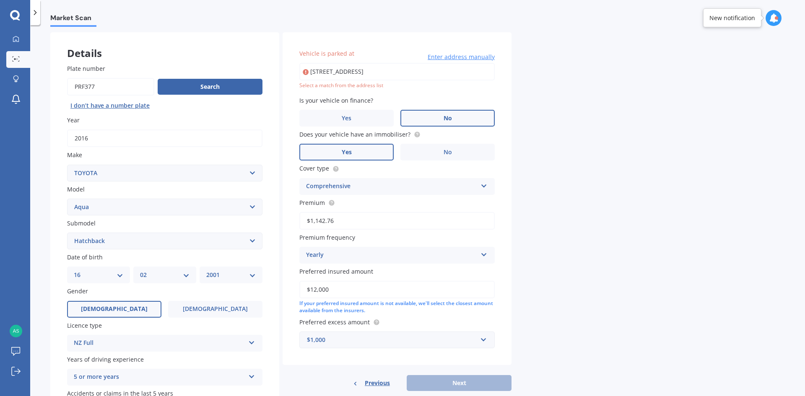
scroll to position [33, 0]
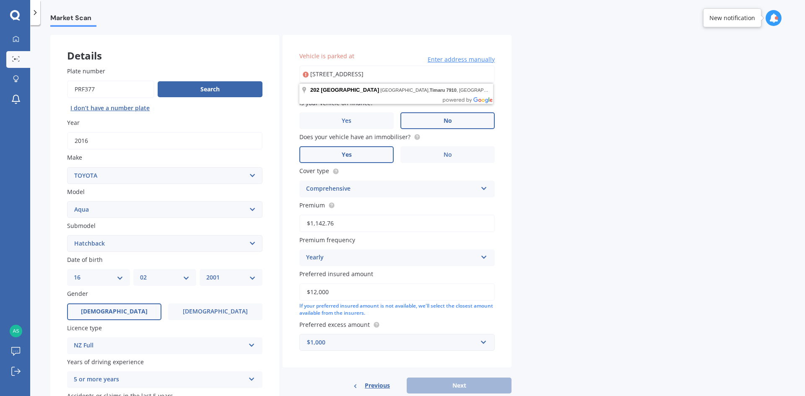
click at [403, 75] on input "202 Otipua RoadTimaru 7910" at bounding box center [396, 74] width 195 height 18
type input "202 Otipua Road, West End, Timaru 7910"
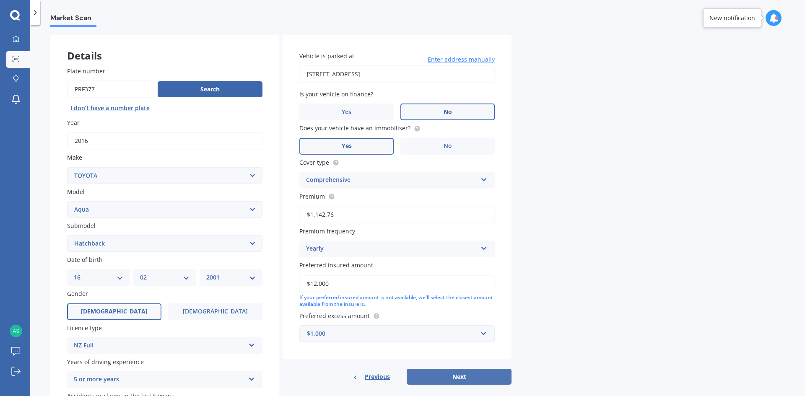
click at [434, 378] on button "Next" at bounding box center [459, 377] width 105 height 16
select select "16"
select select "02"
select select "2001"
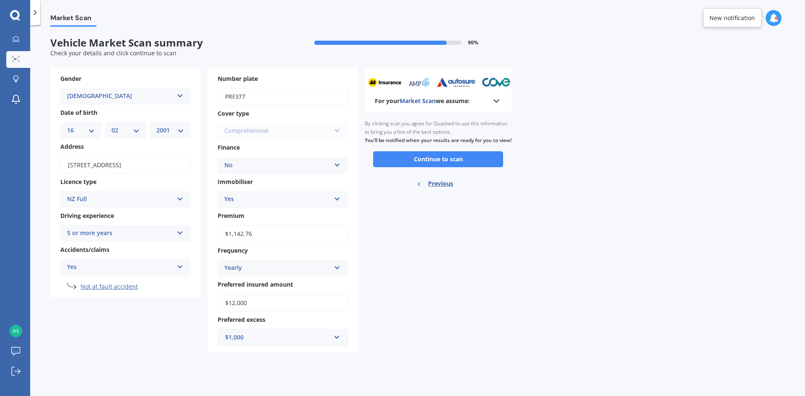
scroll to position [0, 0]
click at [467, 167] on button "Continue to scan" at bounding box center [438, 159] width 130 height 16
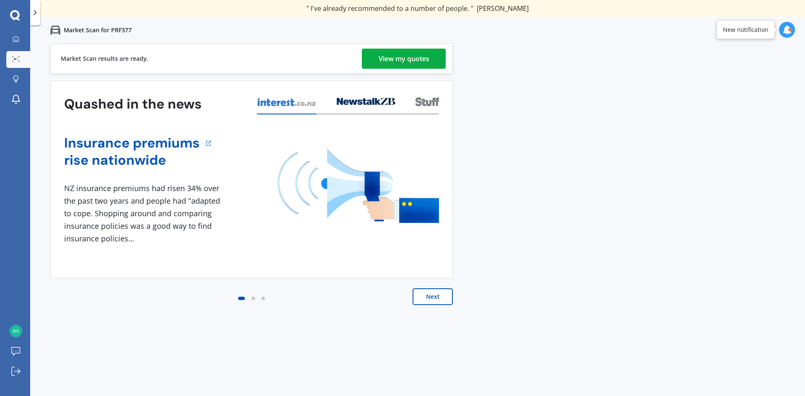
click at [403, 68] on div "View my quotes" at bounding box center [404, 59] width 51 height 20
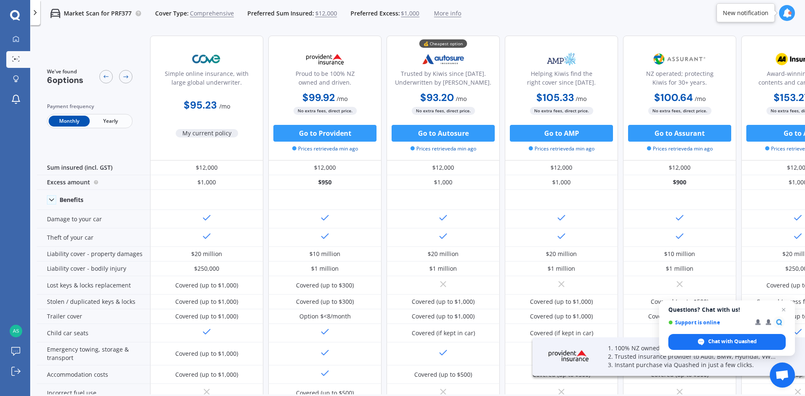
click at [113, 114] on div "Monthly Yearly" at bounding box center [90, 121] width 86 height 14
click at [113, 121] on span "Yearly" at bounding box center [110, 121] width 41 height 11
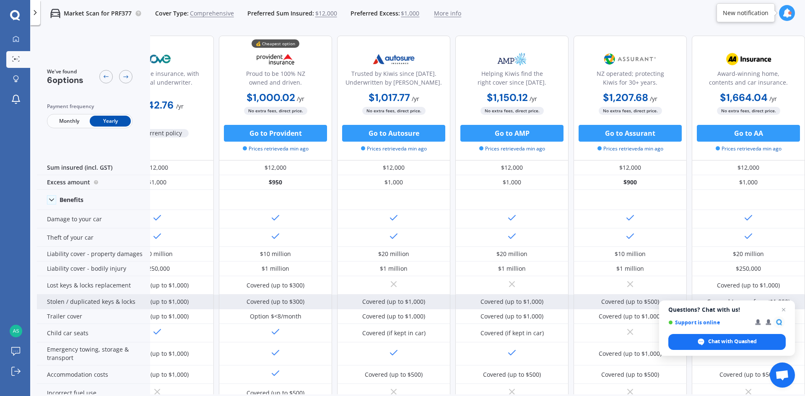
scroll to position [0, 54]
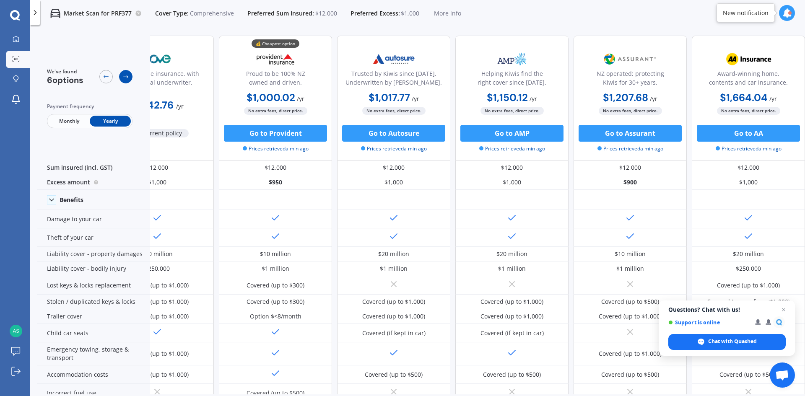
click at [130, 76] on div at bounding box center [125, 76] width 13 height 13
click at [102, 77] on div at bounding box center [105, 76] width 13 height 13
